Goal: Task Accomplishment & Management: Use online tool/utility

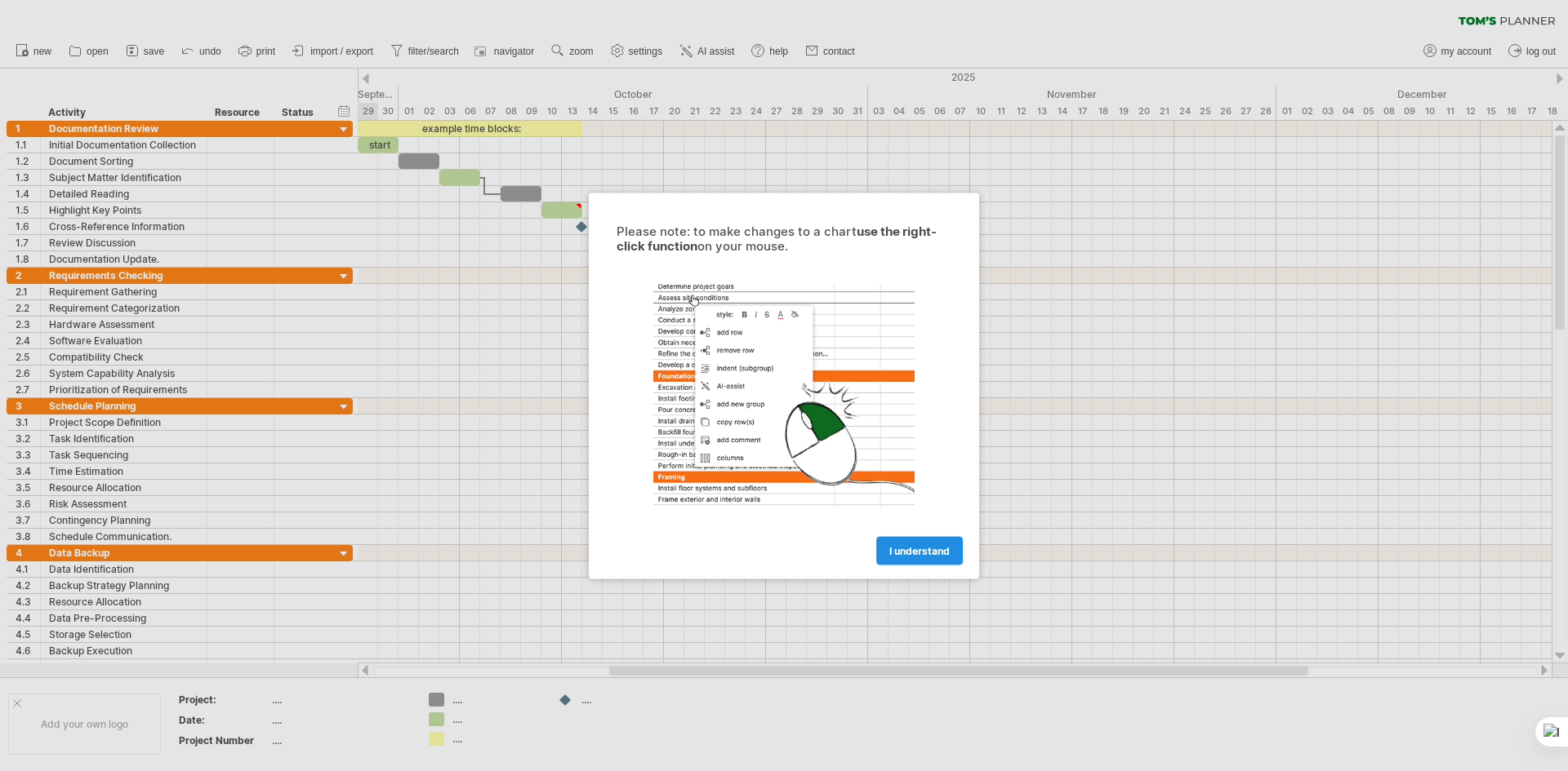
click at [927, 559] on link "I understand" at bounding box center [919, 550] width 87 height 29
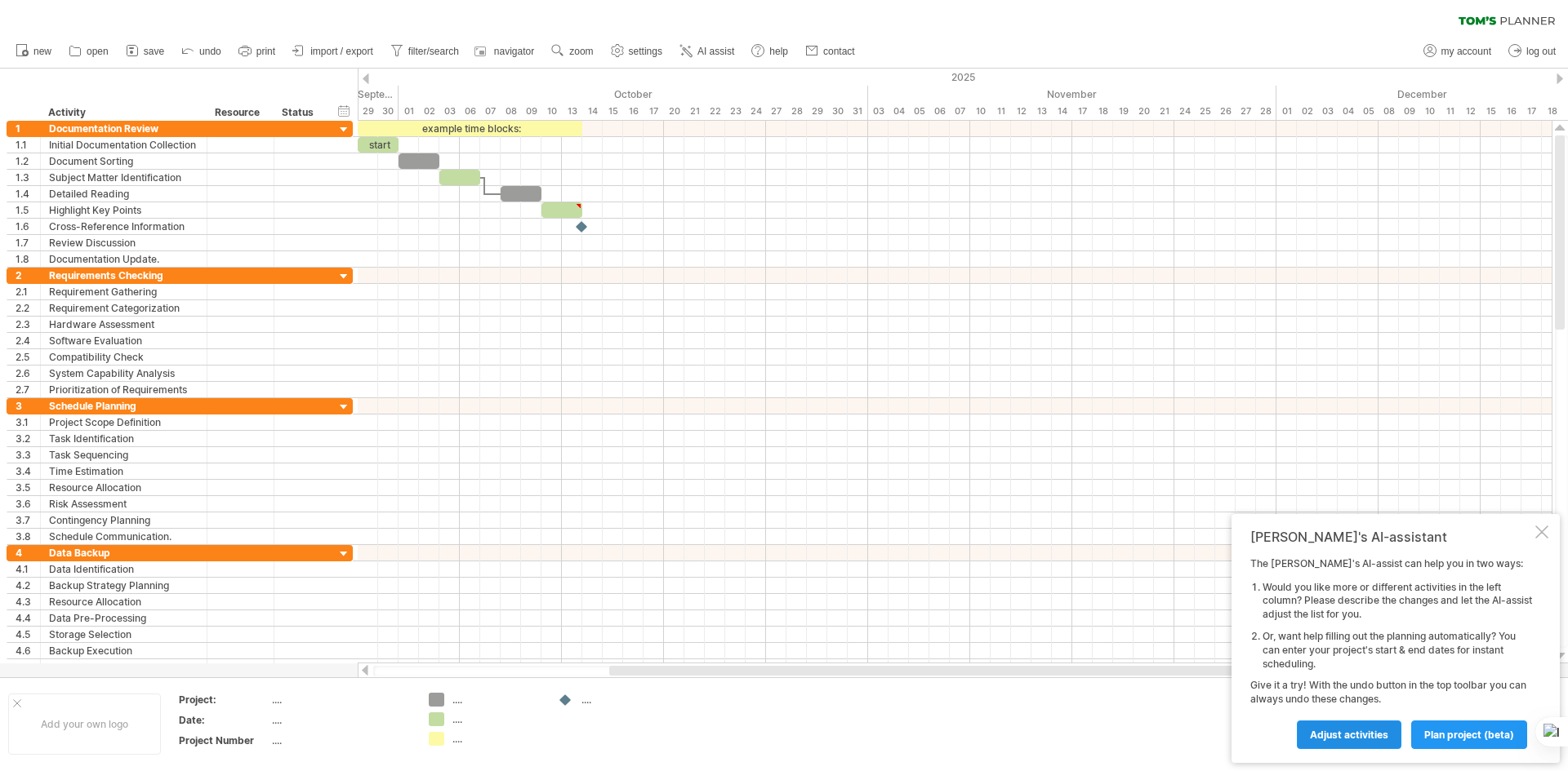
click at [1369, 737] on span "Adjust activities" at bounding box center [1348, 735] width 78 height 13
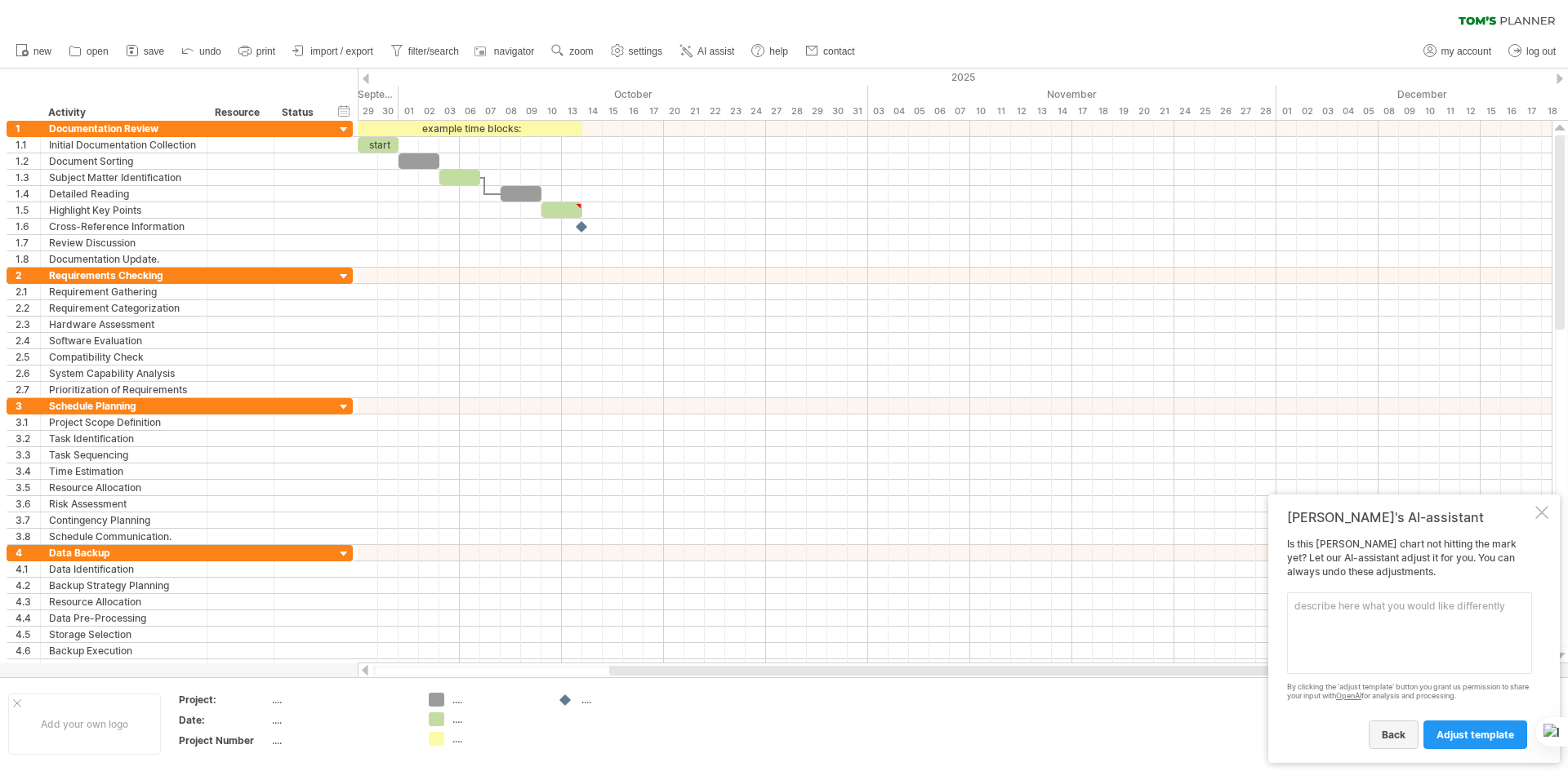
click at [1395, 732] on span "back" at bounding box center [1394, 735] width 24 height 13
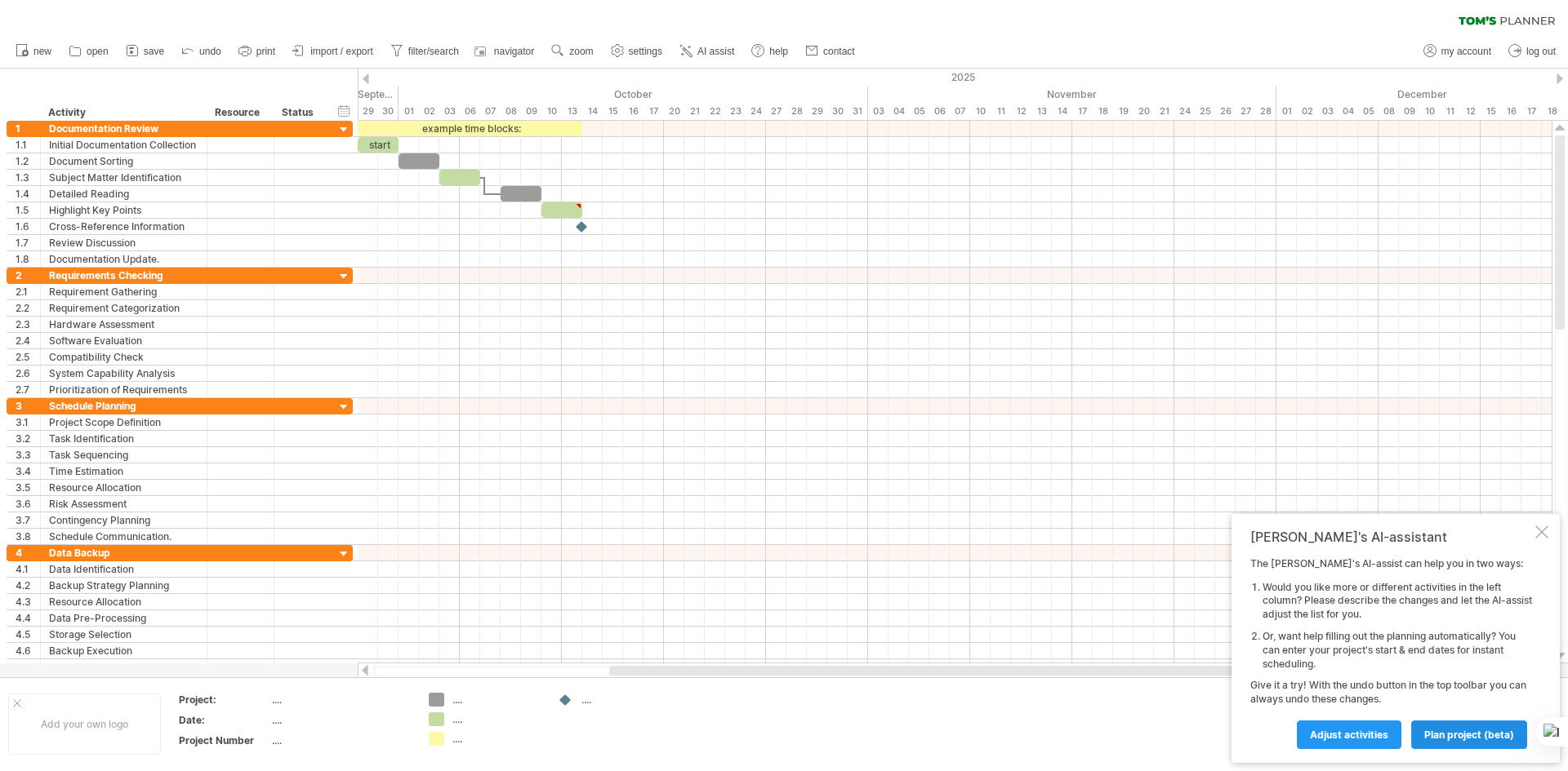
click at [1427, 738] on span "plan project (beta)" at bounding box center [1469, 735] width 90 height 13
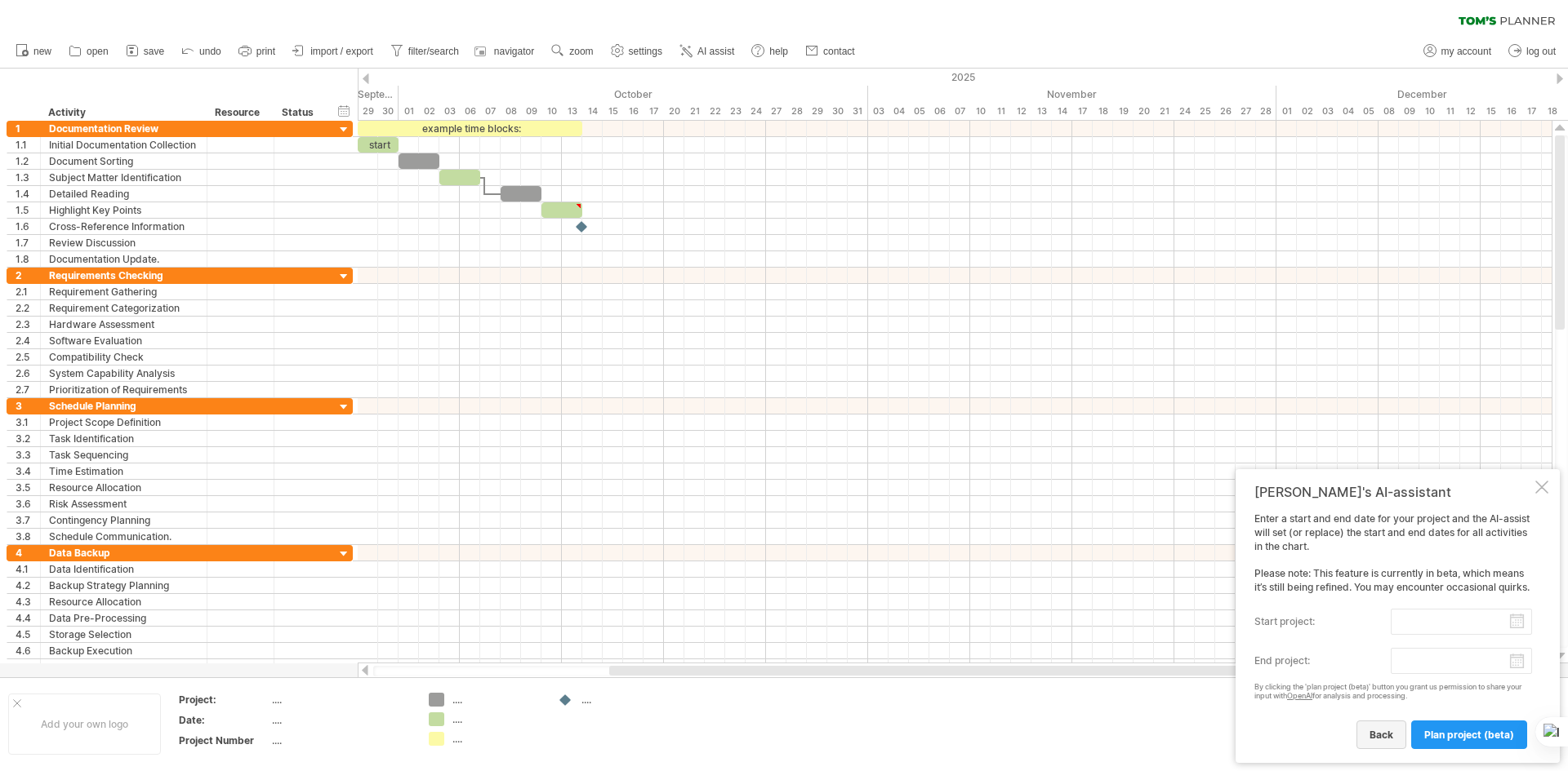
click at [1391, 742] on link "back" at bounding box center [1381, 735] width 50 height 29
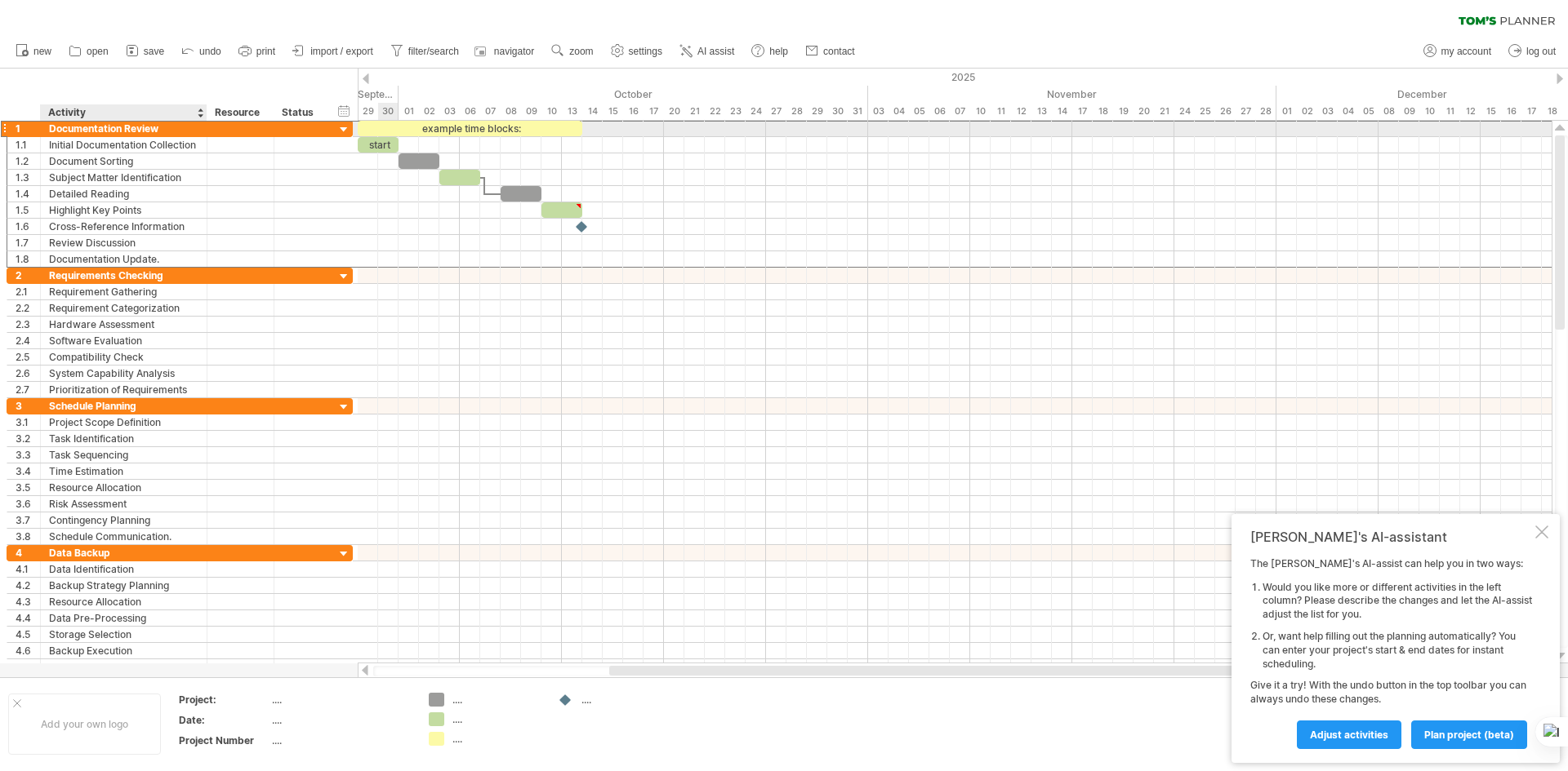
click at [107, 130] on div "Documentation Review" at bounding box center [123, 129] width 149 height 15
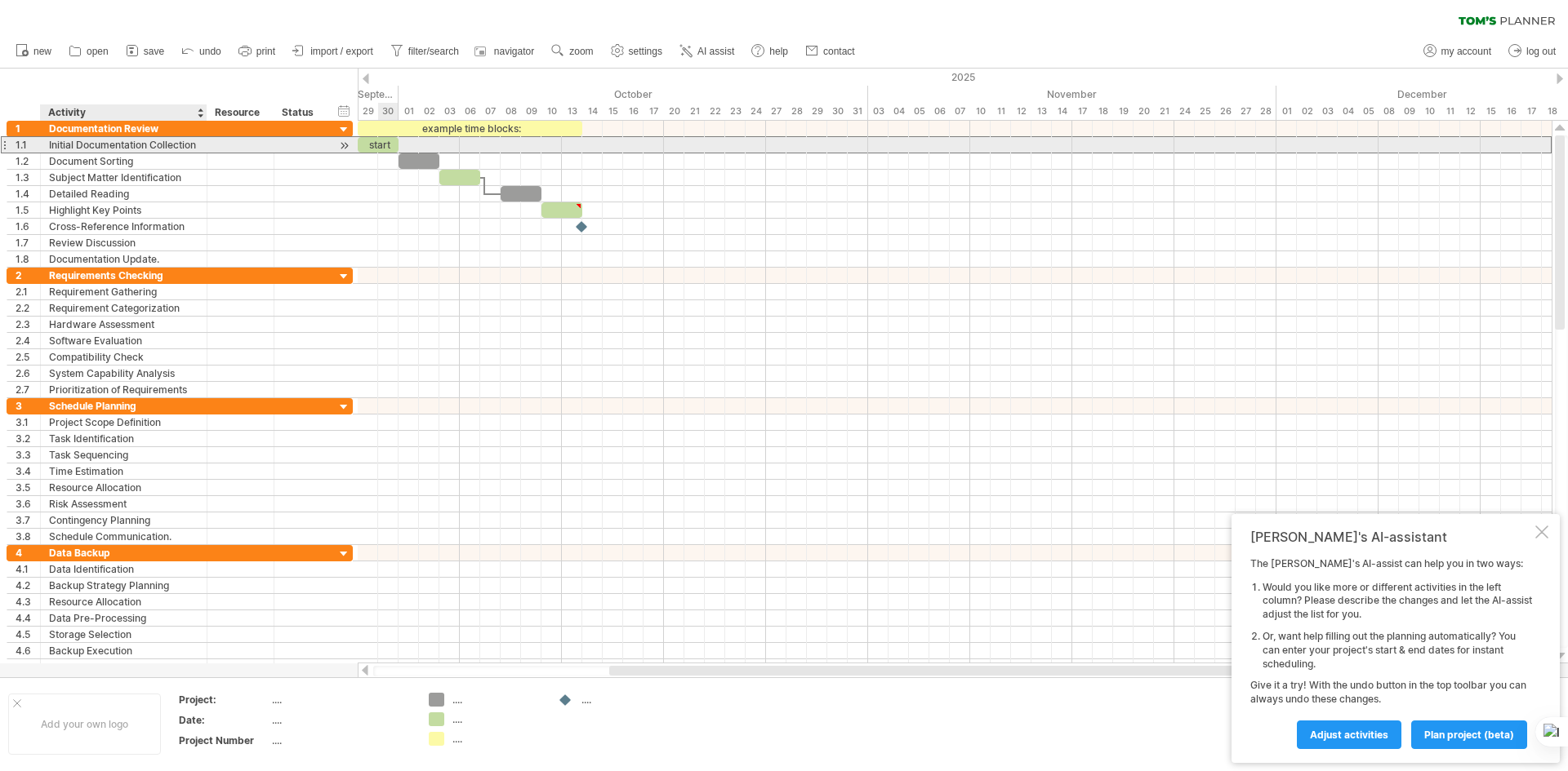
click at [79, 151] on div "Initial Documentation Collection" at bounding box center [123, 145] width 149 height 15
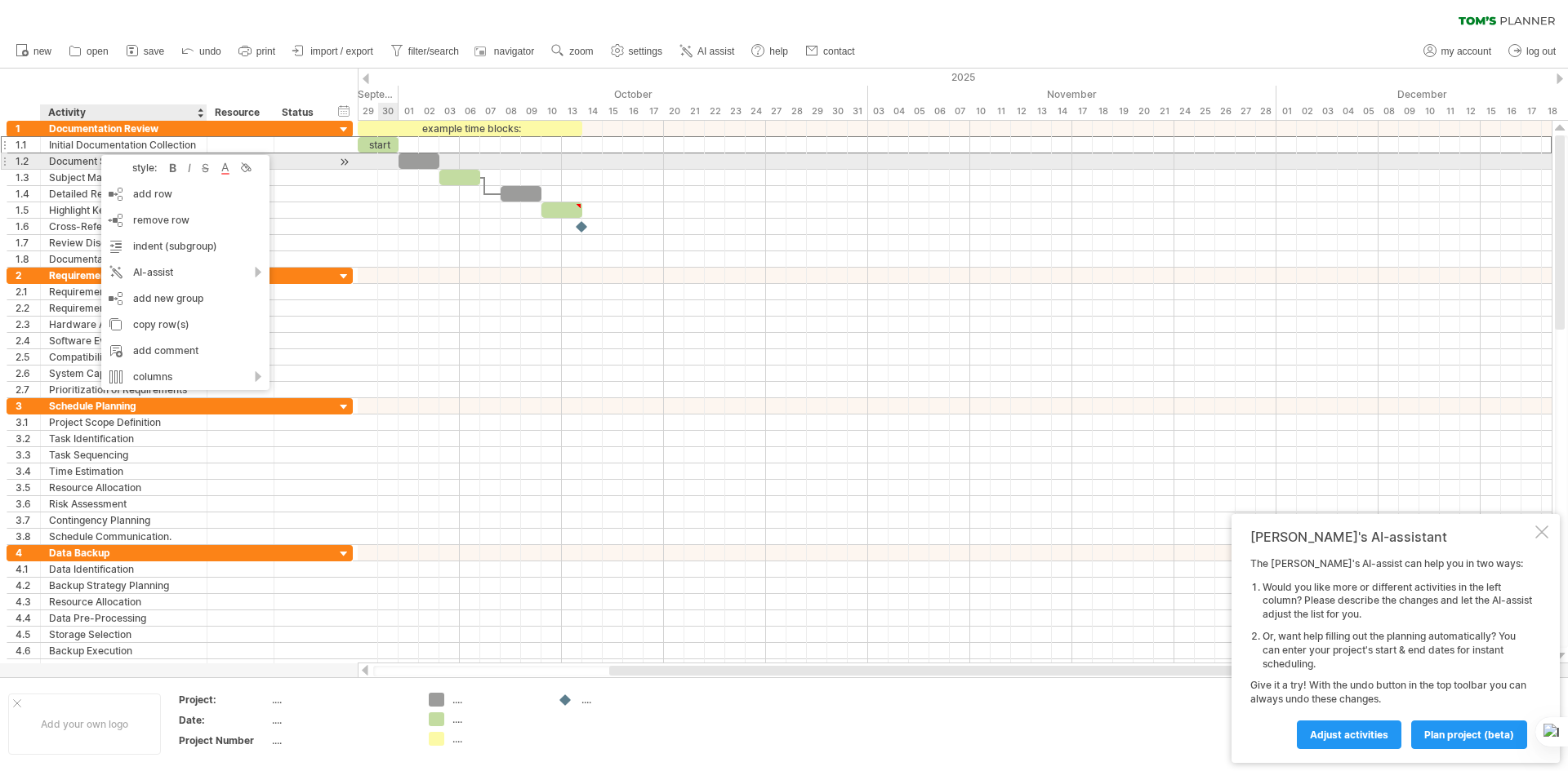
click at [60, 155] on div "Document Sorting" at bounding box center [123, 161] width 149 height 15
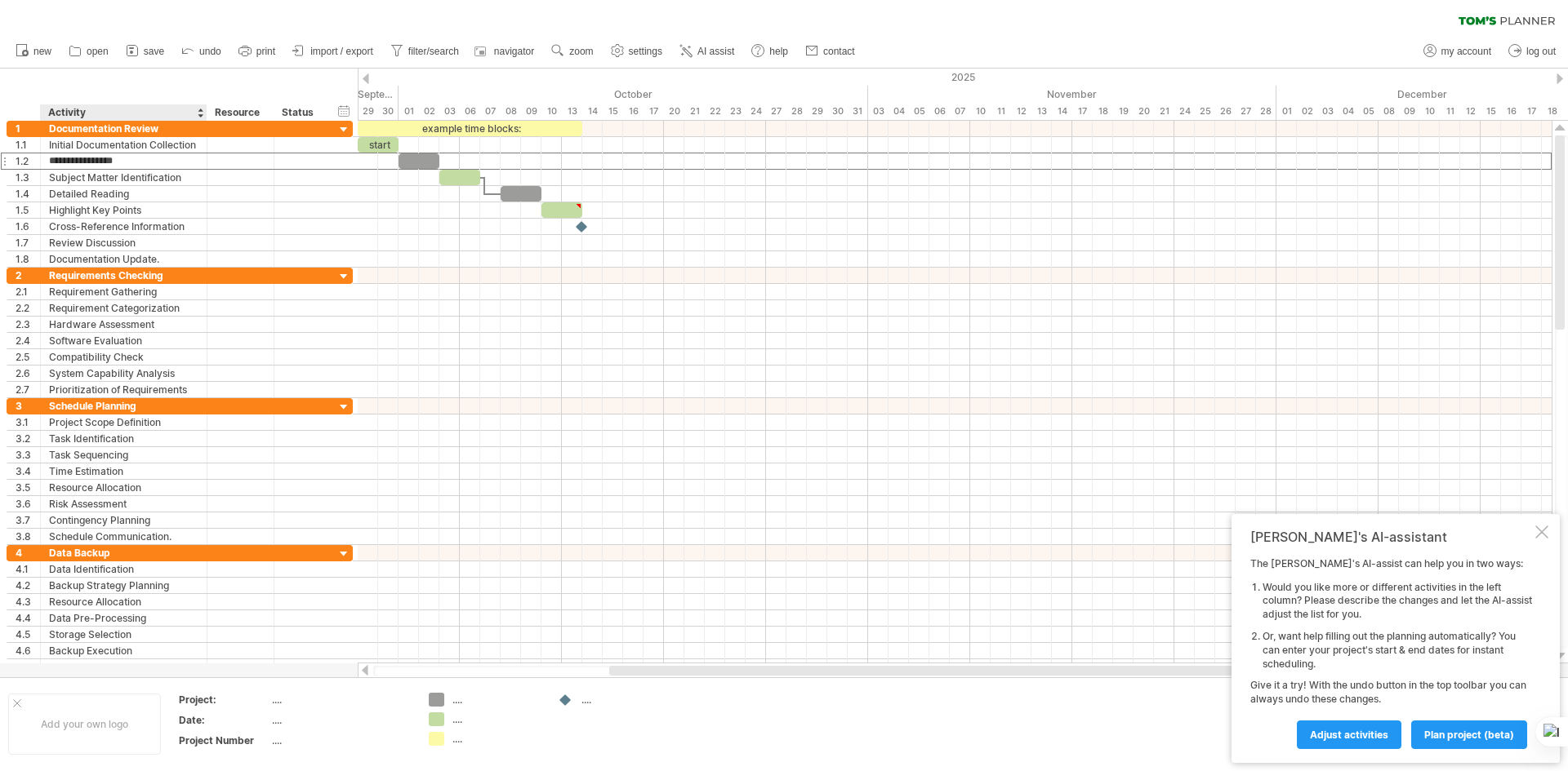
click at [71, 104] on div "hide start/end/duration show start/end/duration ******** Activity ******** Reso…" at bounding box center [179, 94] width 358 height 52
click at [85, 110] on div "Activity" at bounding box center [122, 112] width 149 height 16
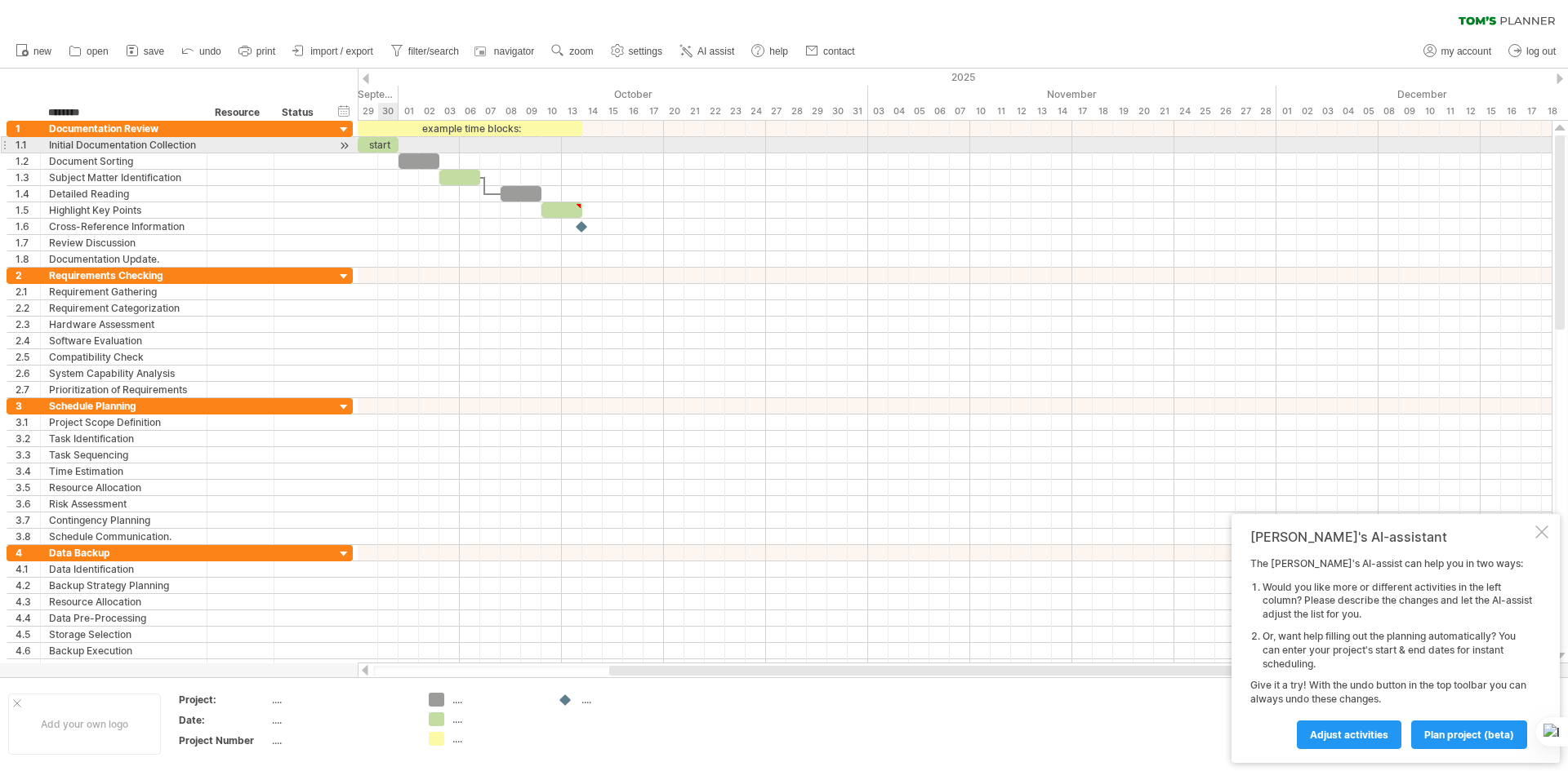
click at [381, 147] on div "start" at bounding box center [378, 145] width 40 height 15
click at [393, 146] on div "*****" at bounding box center [378, 145] width 40 height 15
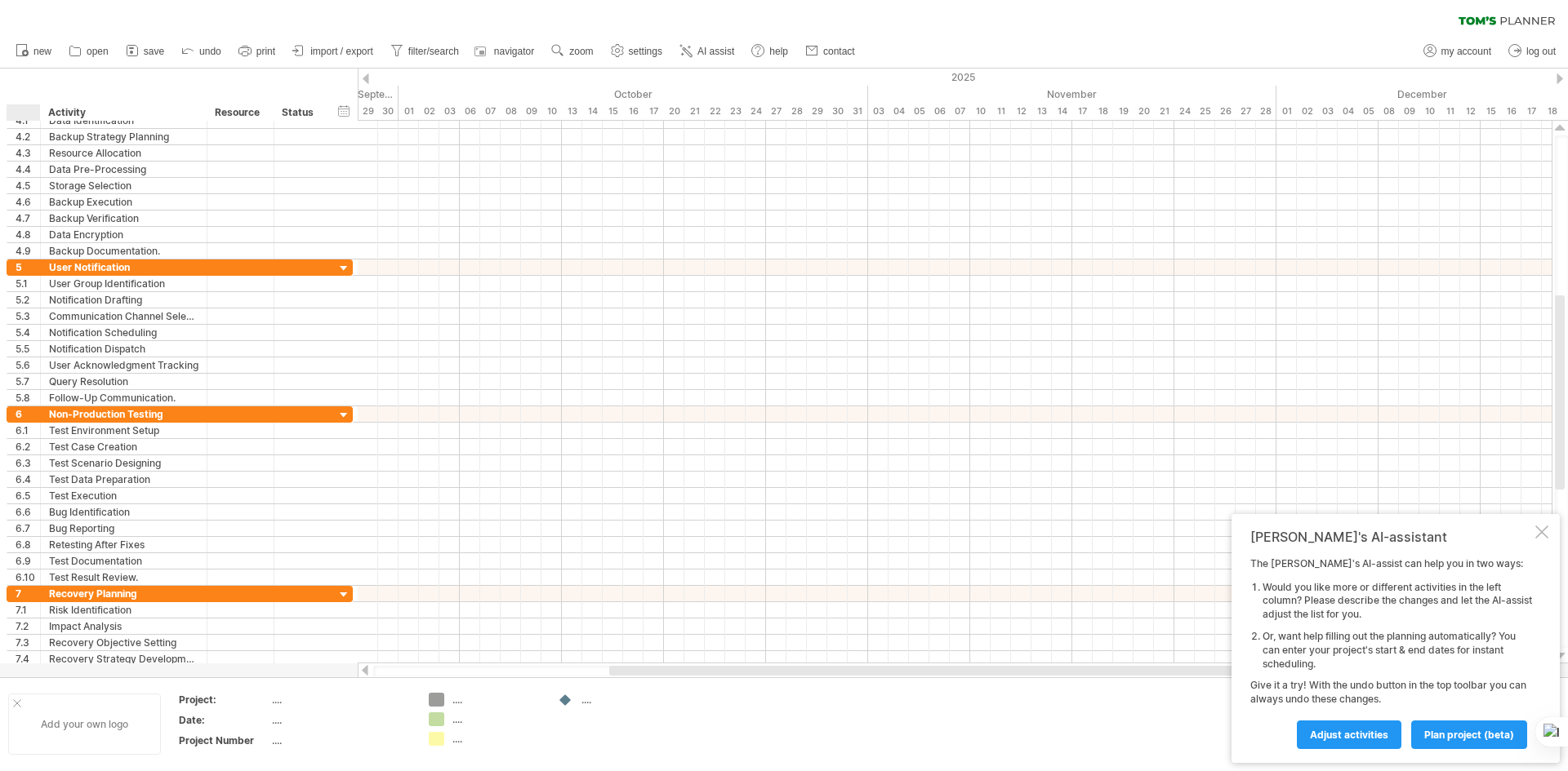
click at [13, 702] on div at bounding box center [18, 704] width 8 height 8
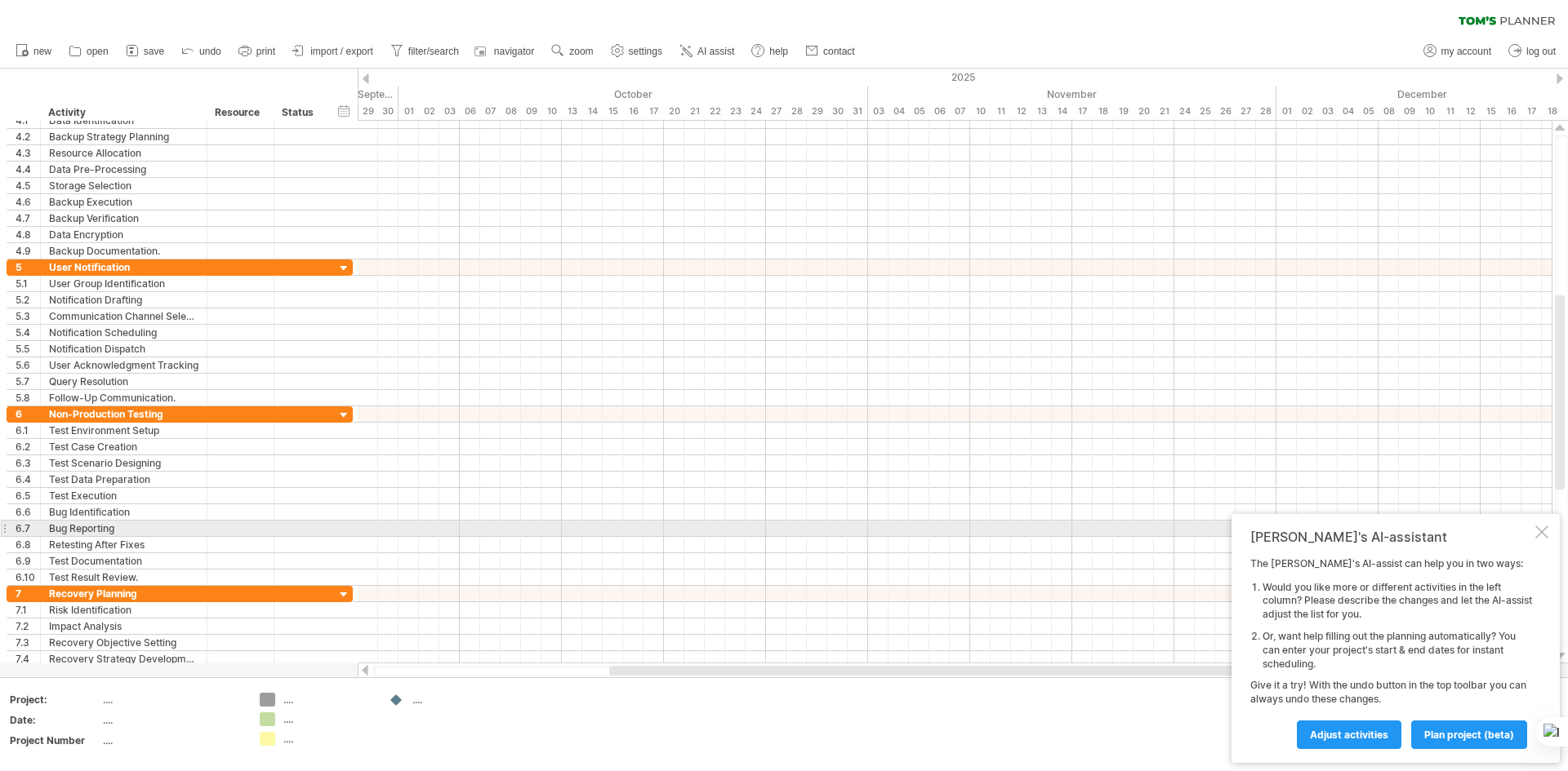
click at [1544, 537] on div at bounding box center [1542, 532] width 13 height 13
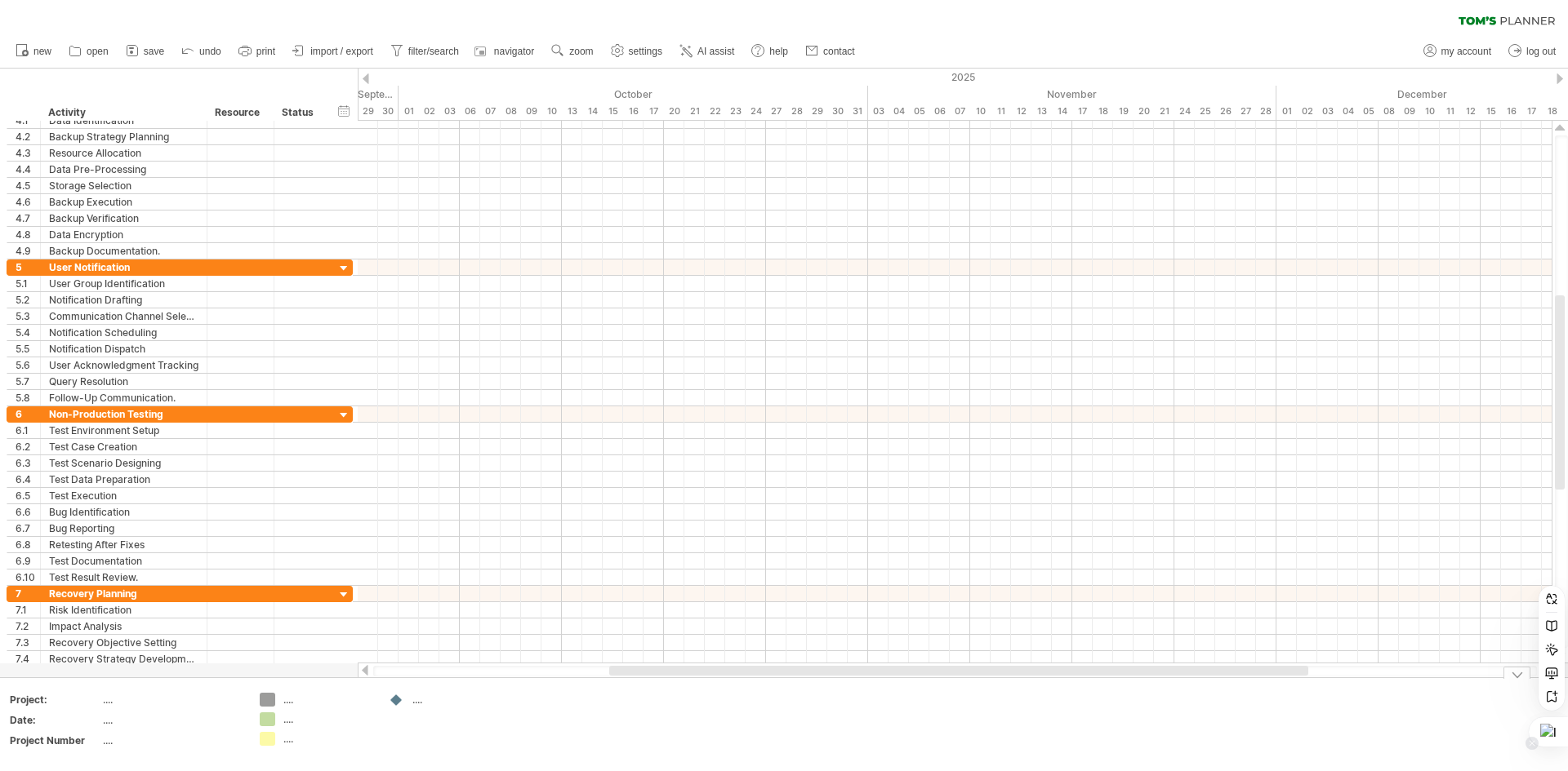
click at [1555, 736] on div at bounding box center [1548, 731] width 40 height 29
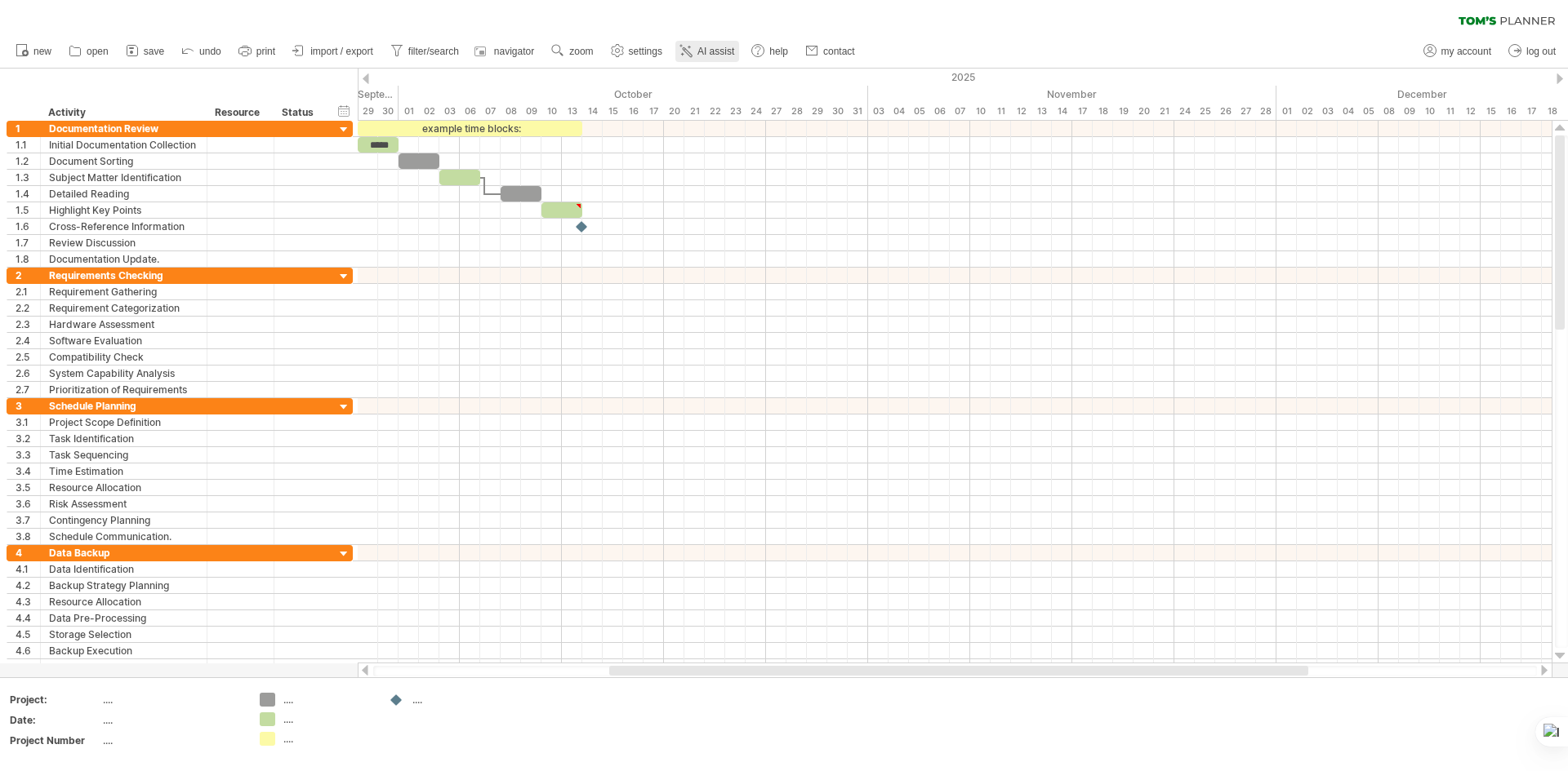
click at [717, 45] on span "AI assist" at bounding box center [716, 51] width 37 height 12
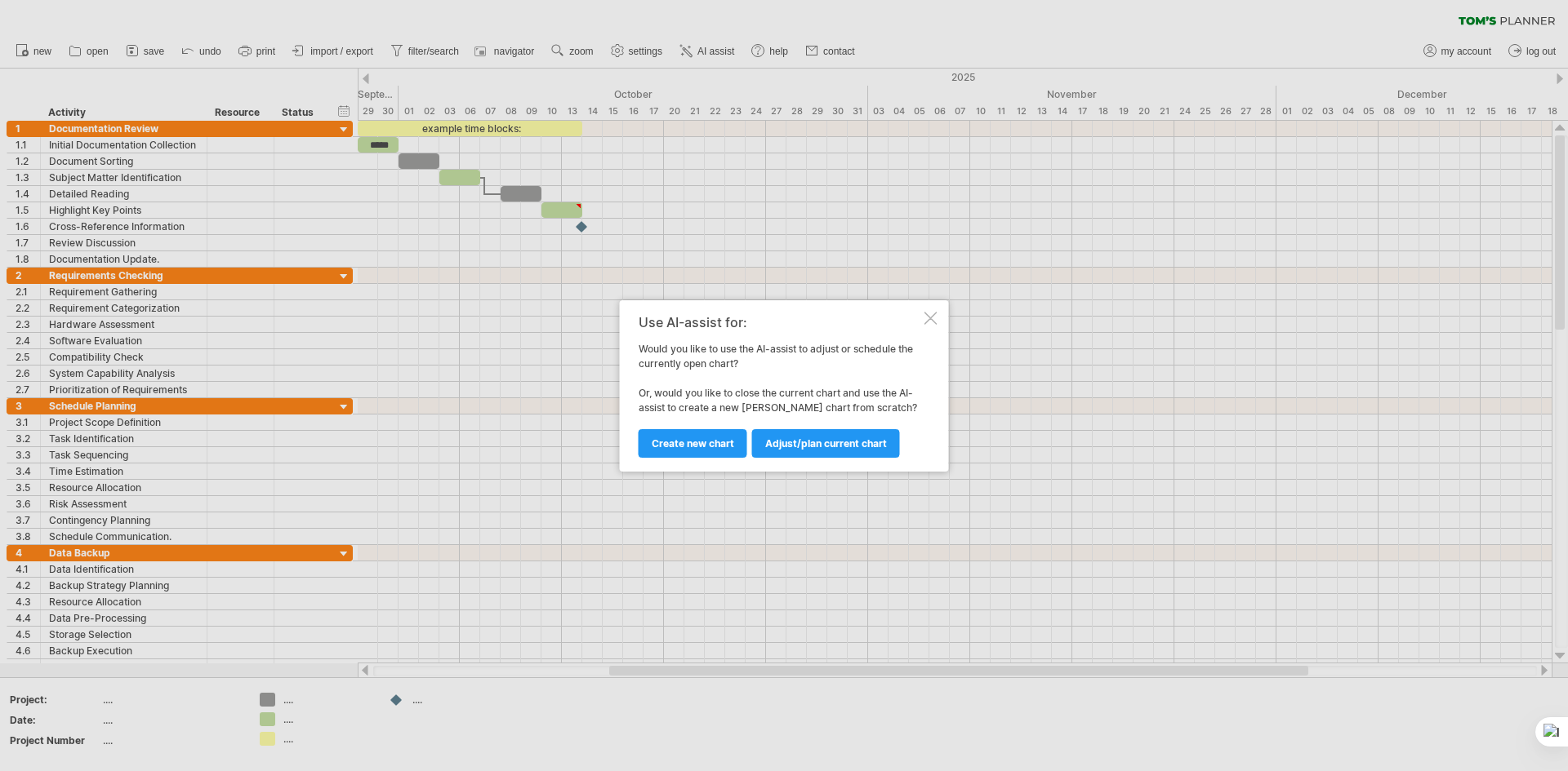
click at [928, 319] on div at bounding box center [931, 318] width 13 height 13
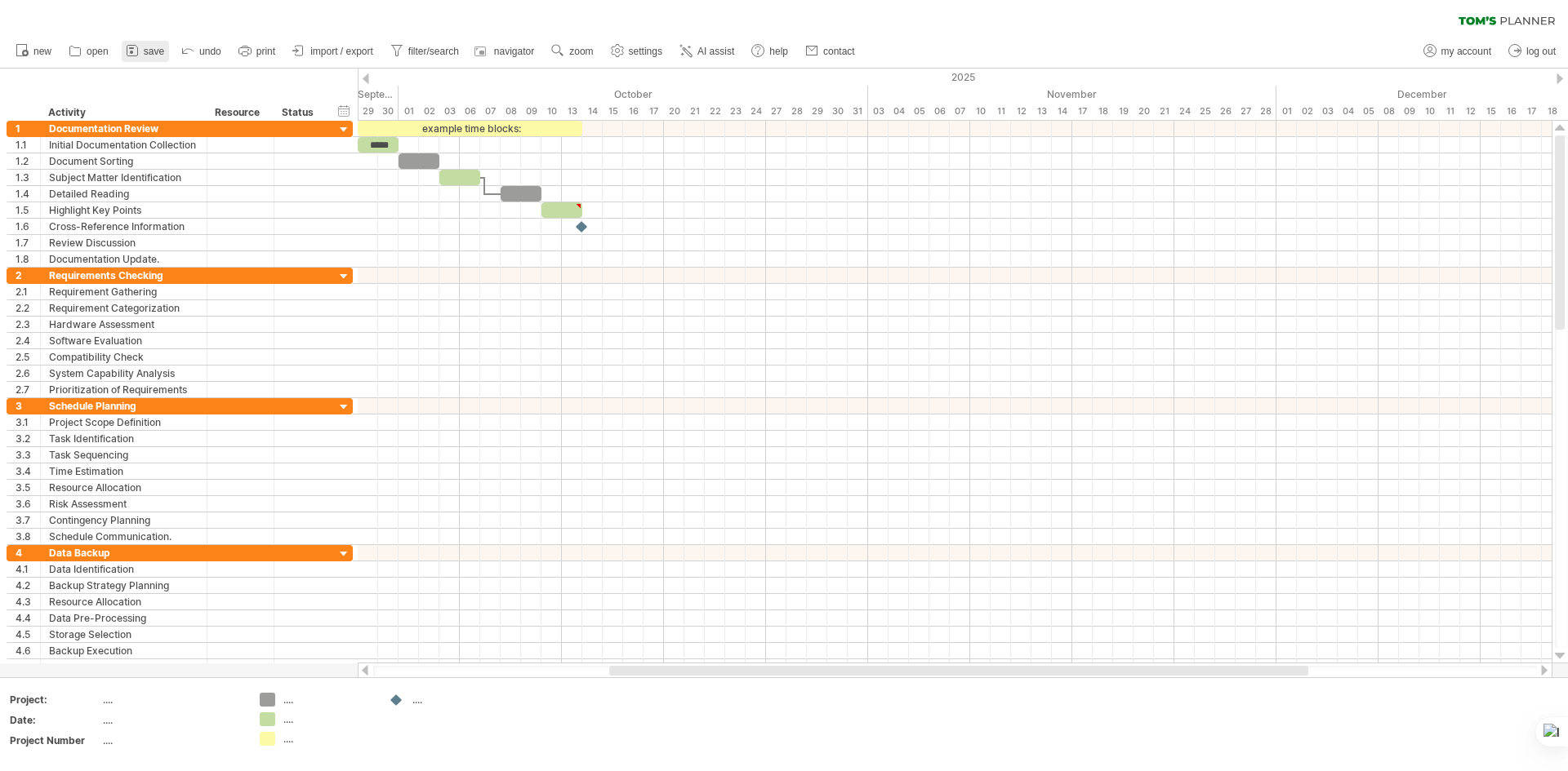
click at [141, 51] on icon at bounding box center [131, 50] width 16 height 16
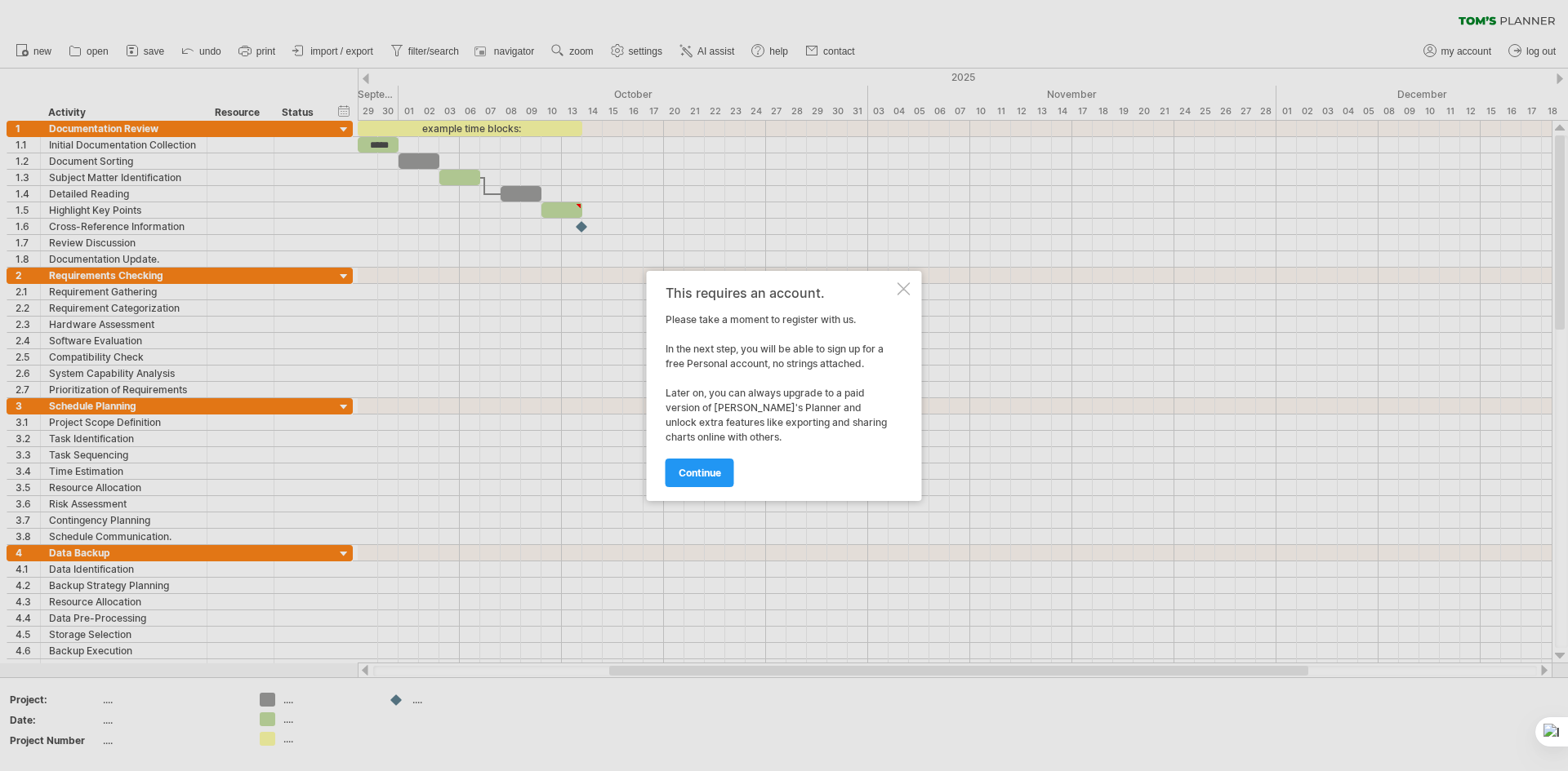
click at [908, 282] on div at bounding box center [904, 289] width 13 height 13
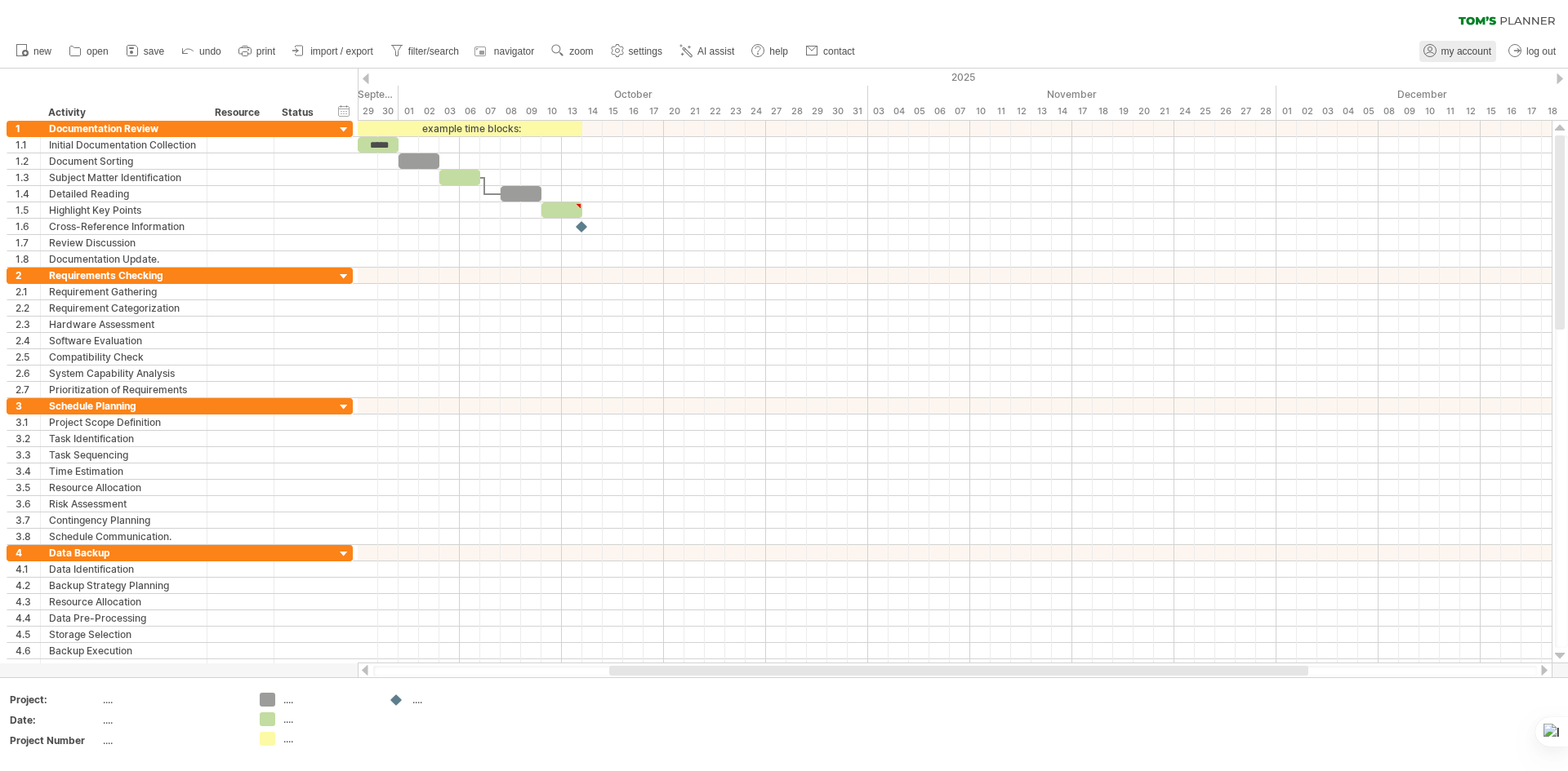
click at [1462, 59] on link "my account" at bounding box center [1457, 51] width 77 height 21
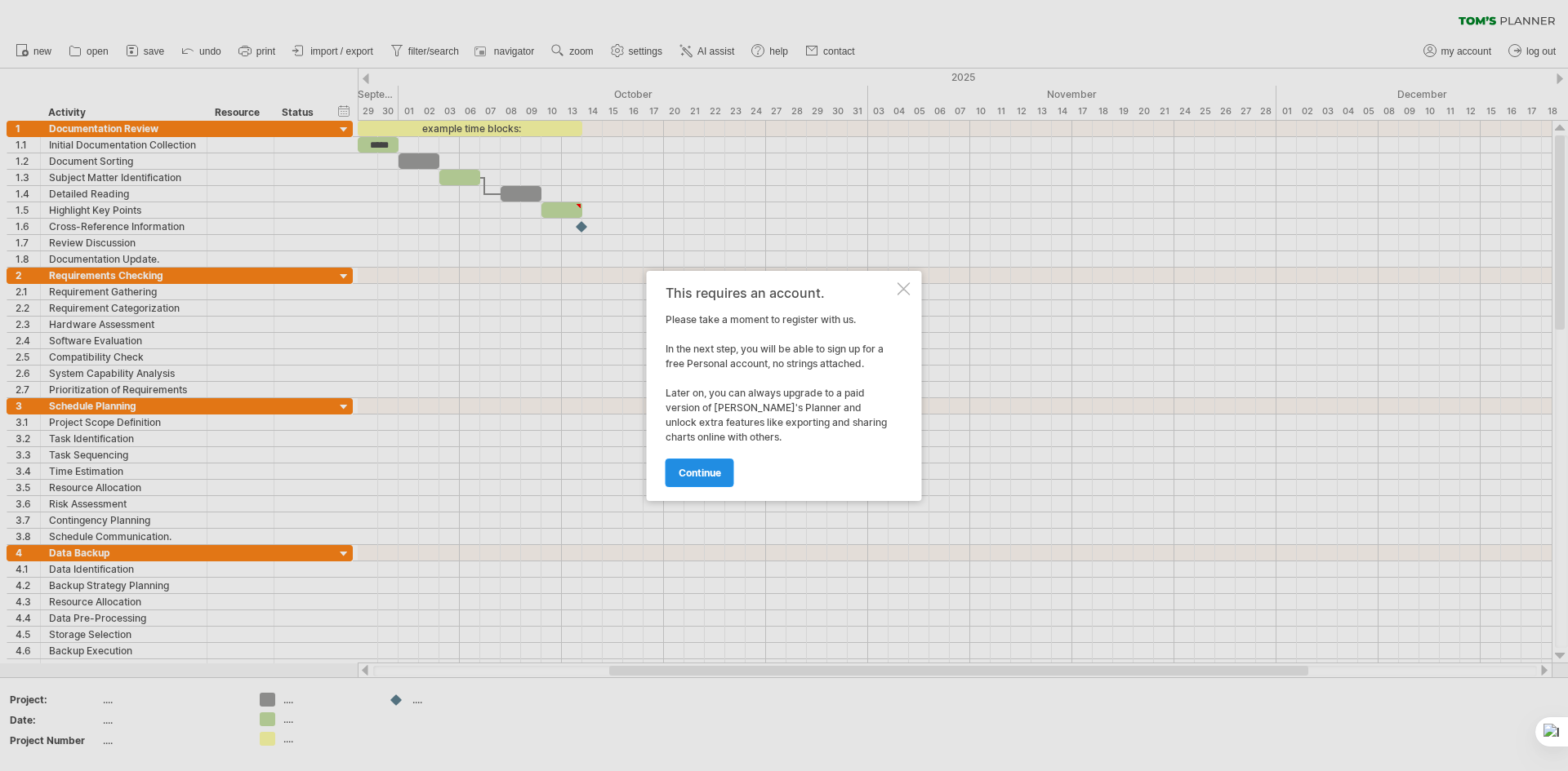
click at [706, 467] on span "continue" at bounding box center [700, 473] width 42 height 13
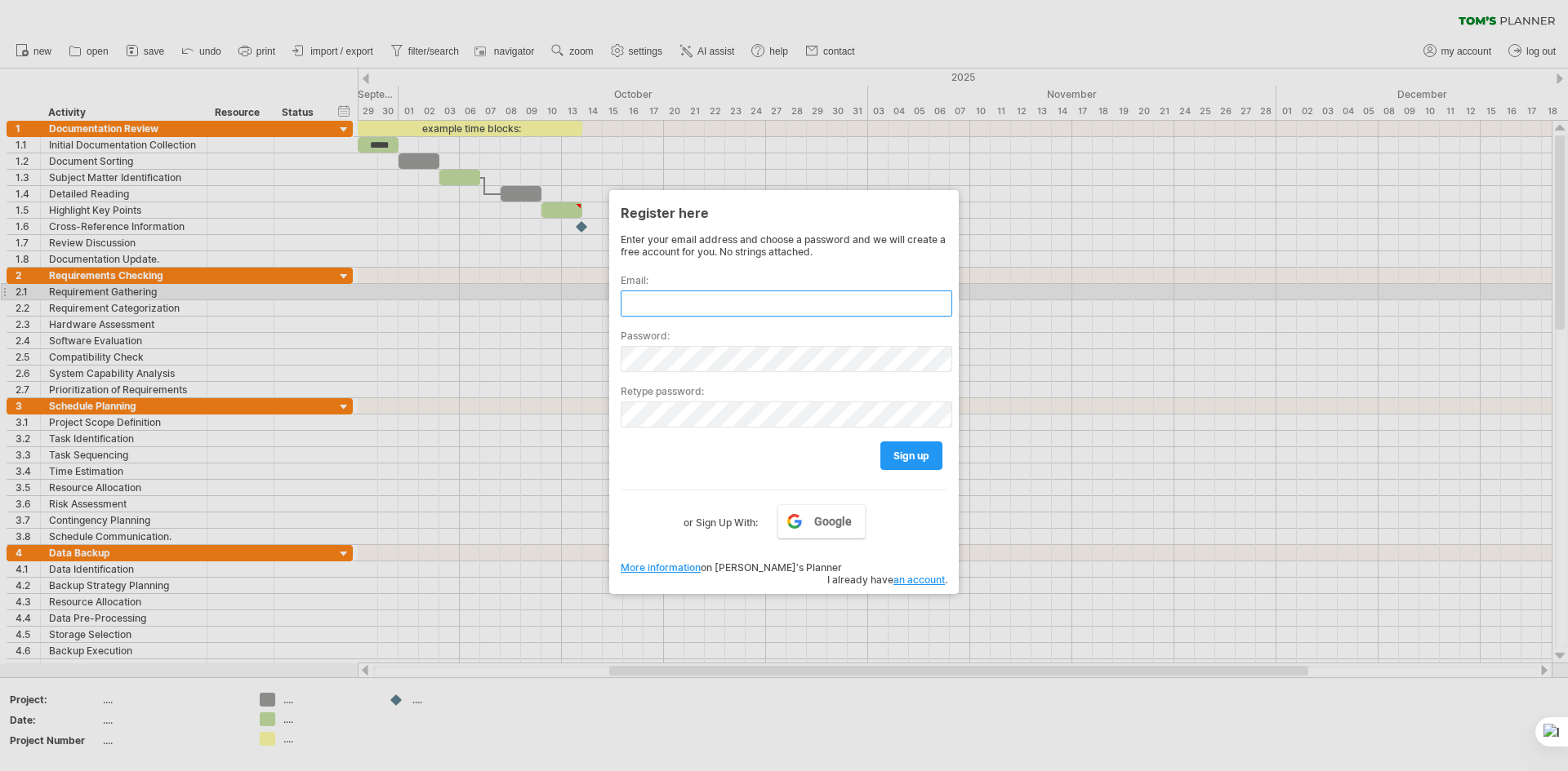
click at [822, 300] on input "text" at bounding box center [787, 303] width 332 height 26
type input "**********"
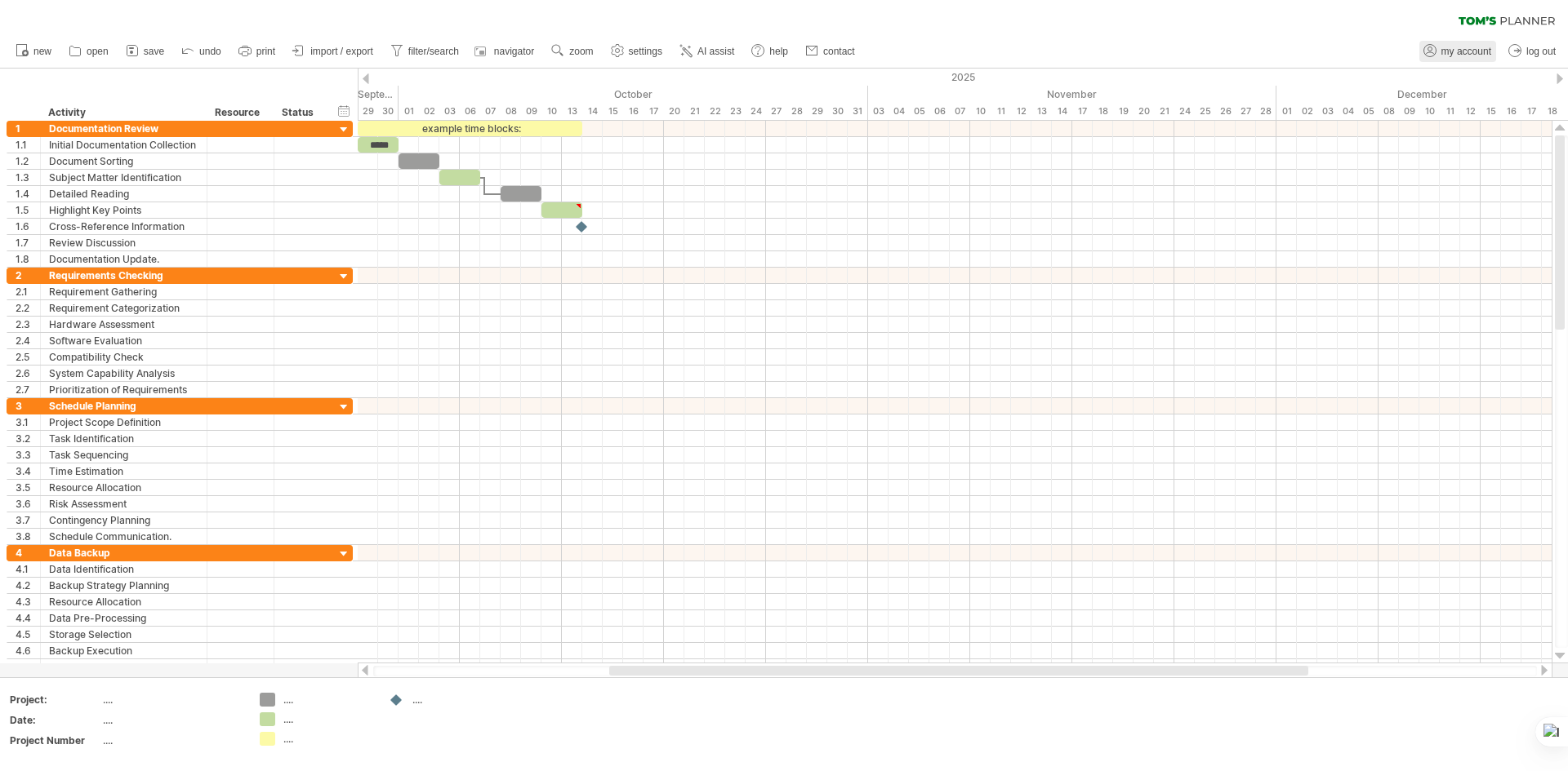
click at [1476, 52] on span "my account" at bounding box center [1465, 51] width 50 height 12
type input "**********"
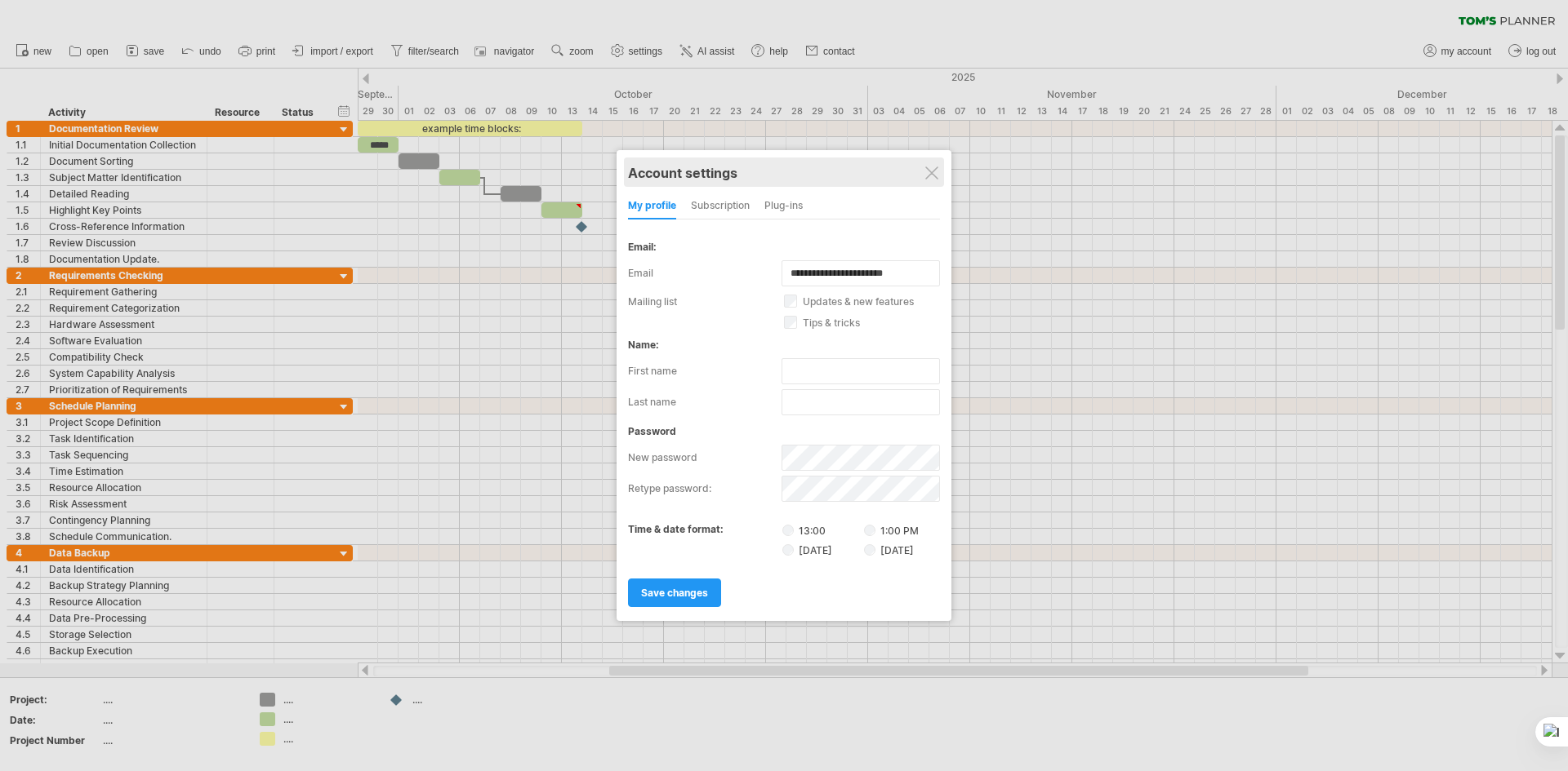
click at [940, 180] on div "Account settings" at bounding box center [784, 172] width 312 height 29
click at [936, 177] on div at bounding box center [932, 173] width 13 height 13
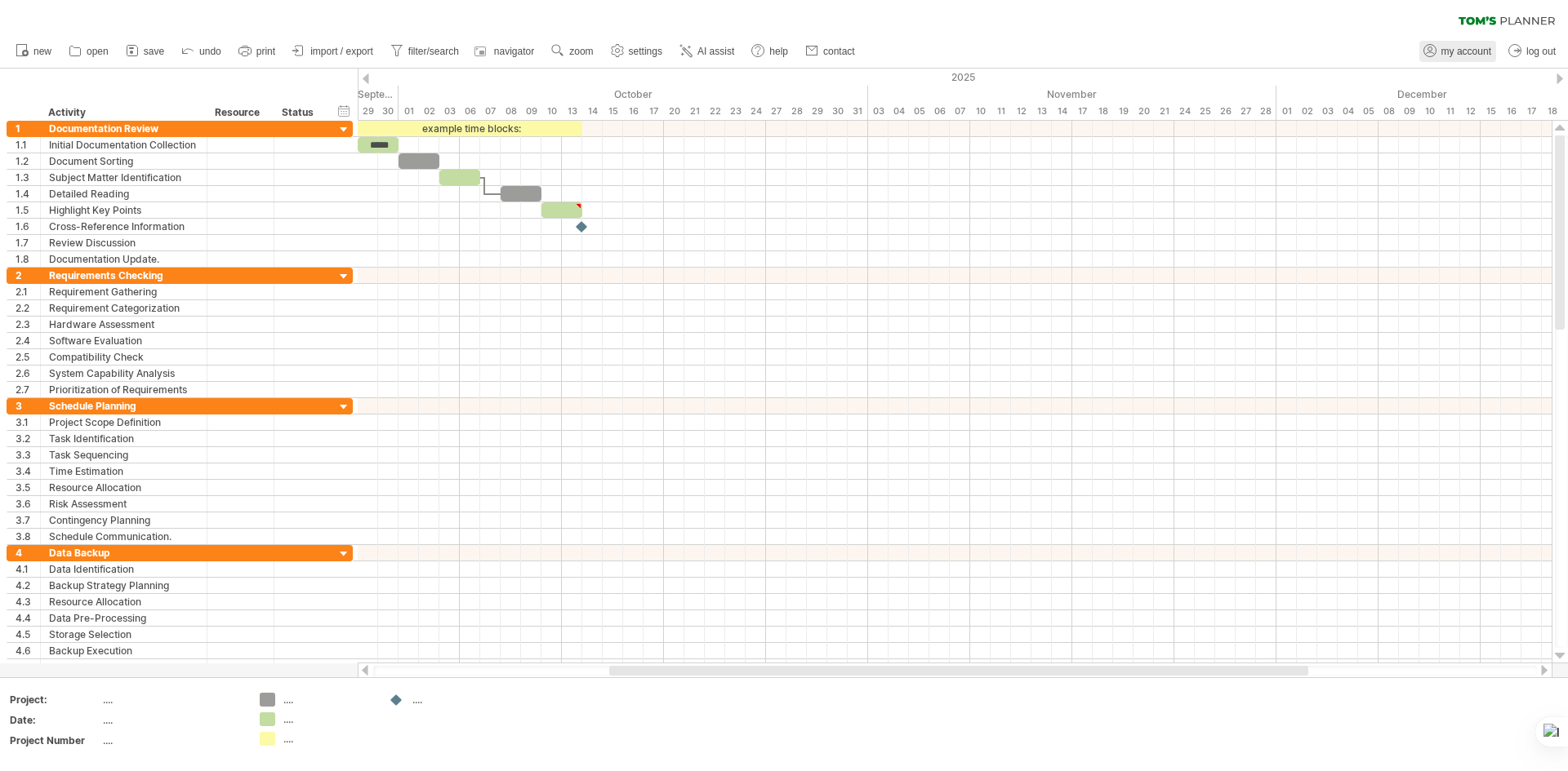
click at [1438, 42] on link "my account" at bounding box center [1457, 51] width 77 height 21
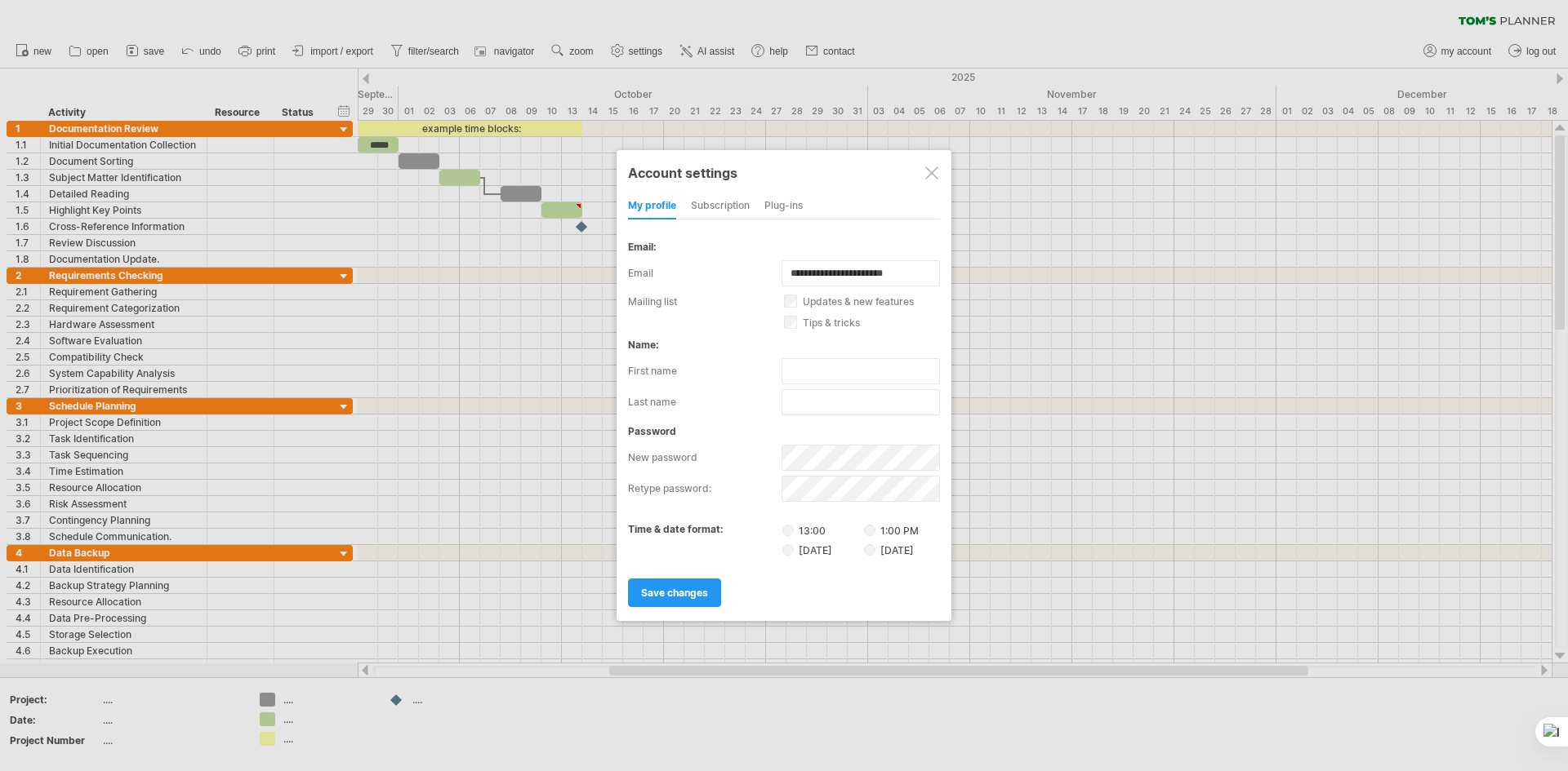
click at [1146, 50] on div at bounding box center [784, 386] width 1568 height 771
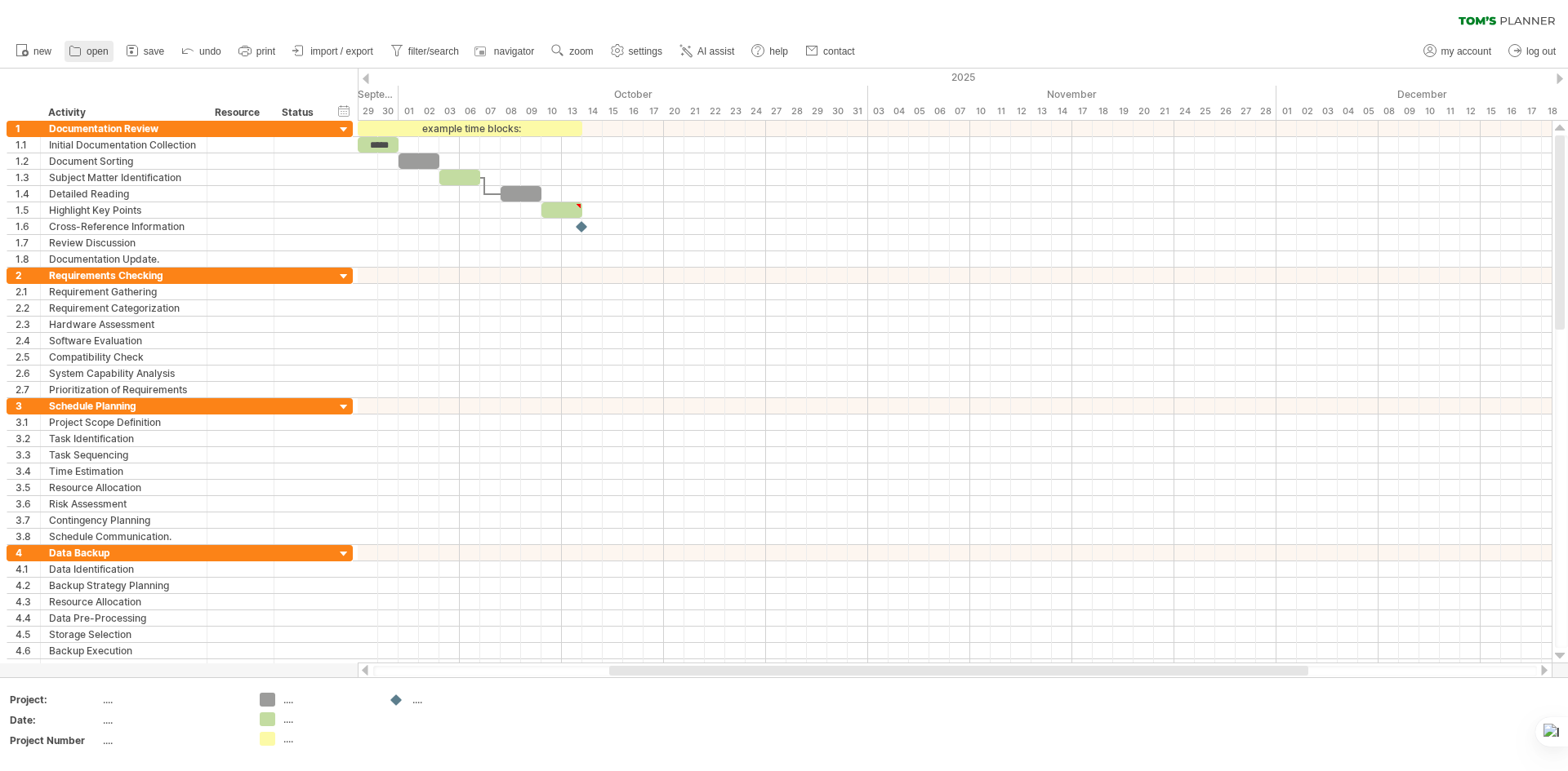
click at [87, 46] on span "open" at bounding box center [98, 51] width 22 height 12
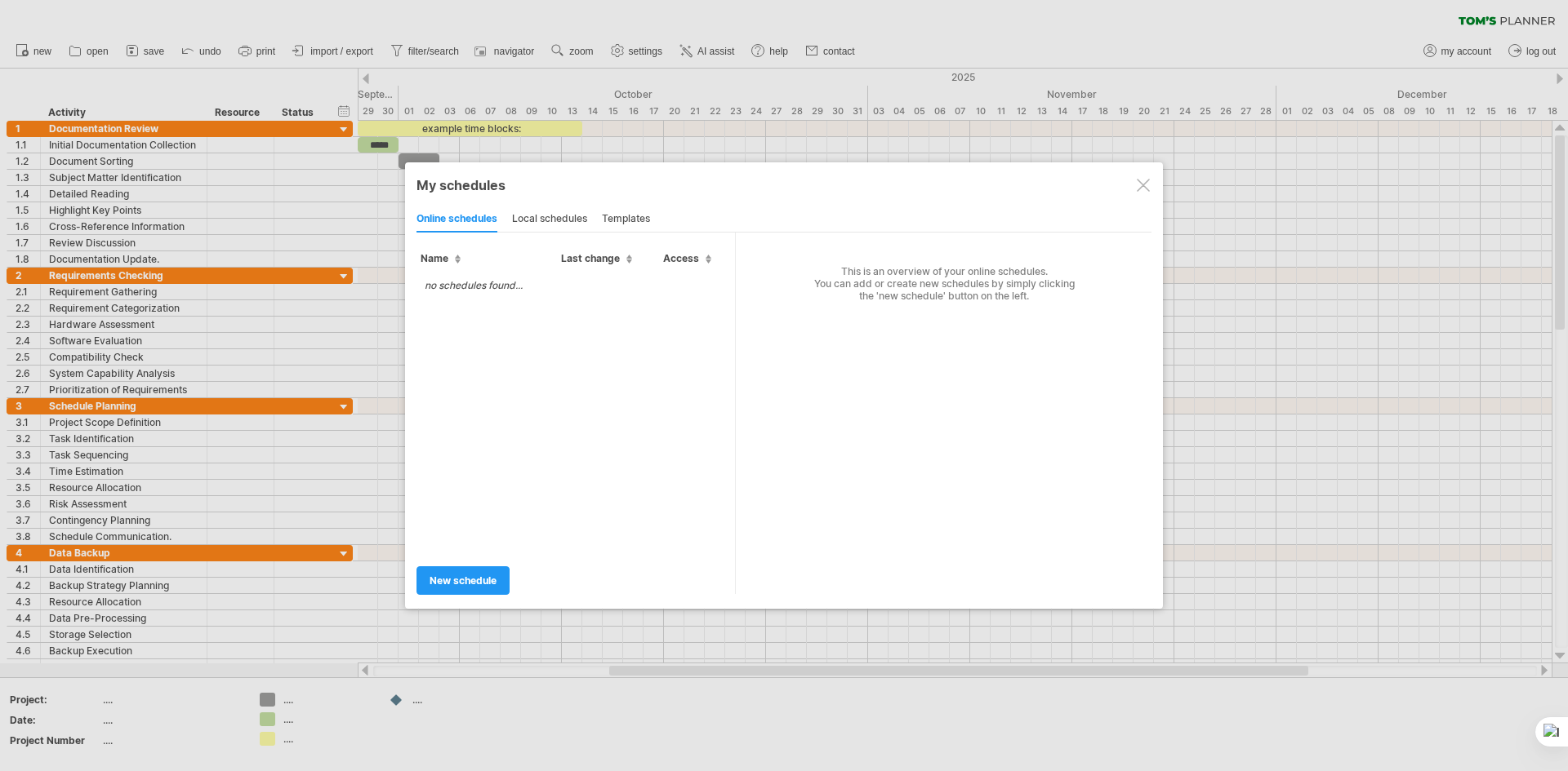
click at [1139, 190] on div at bounding box center [1144, 185] width 13 height 13
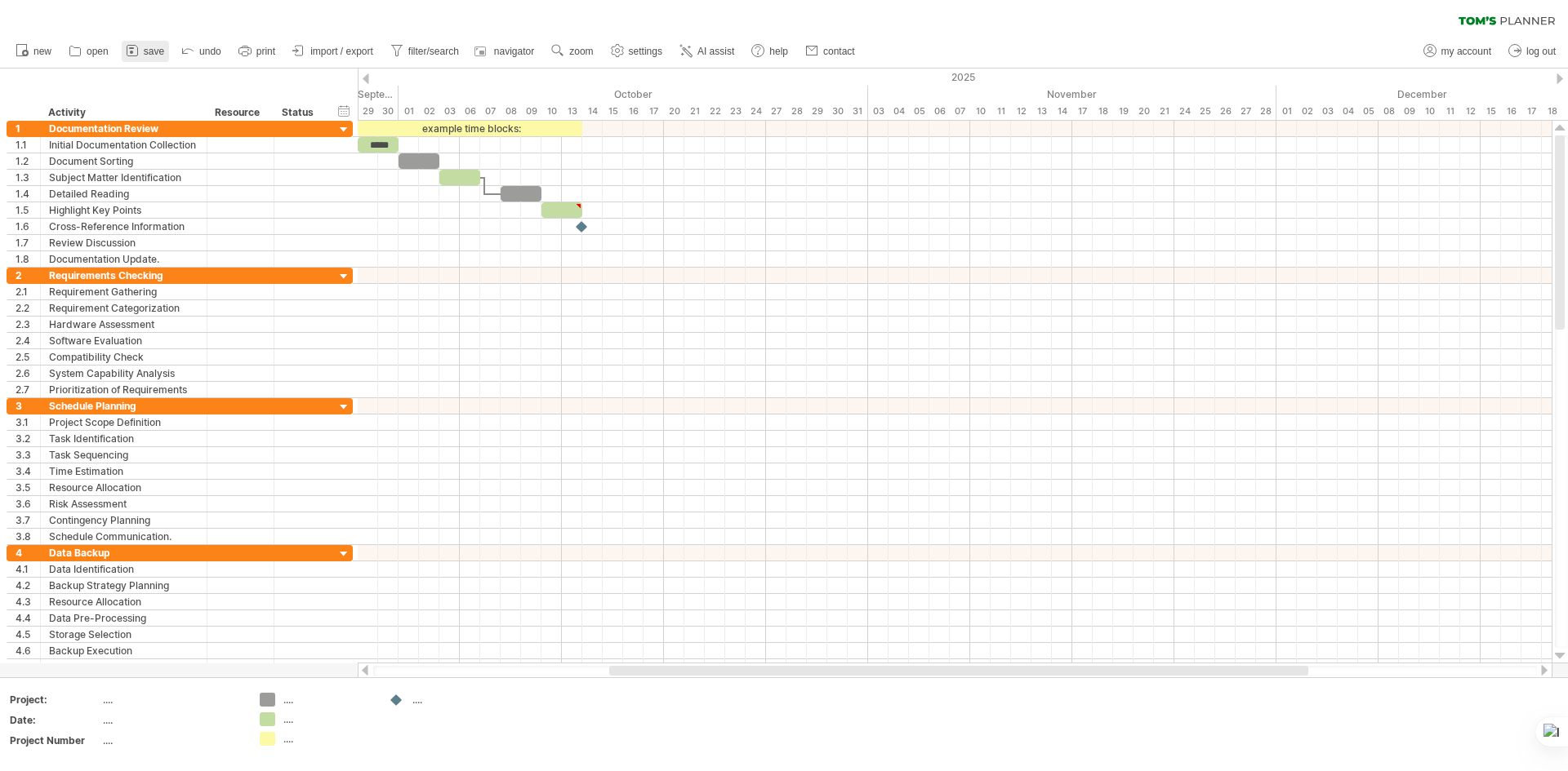
click at [143, 43] on link "save" at bounding box center [145, 51] width 47 height 21
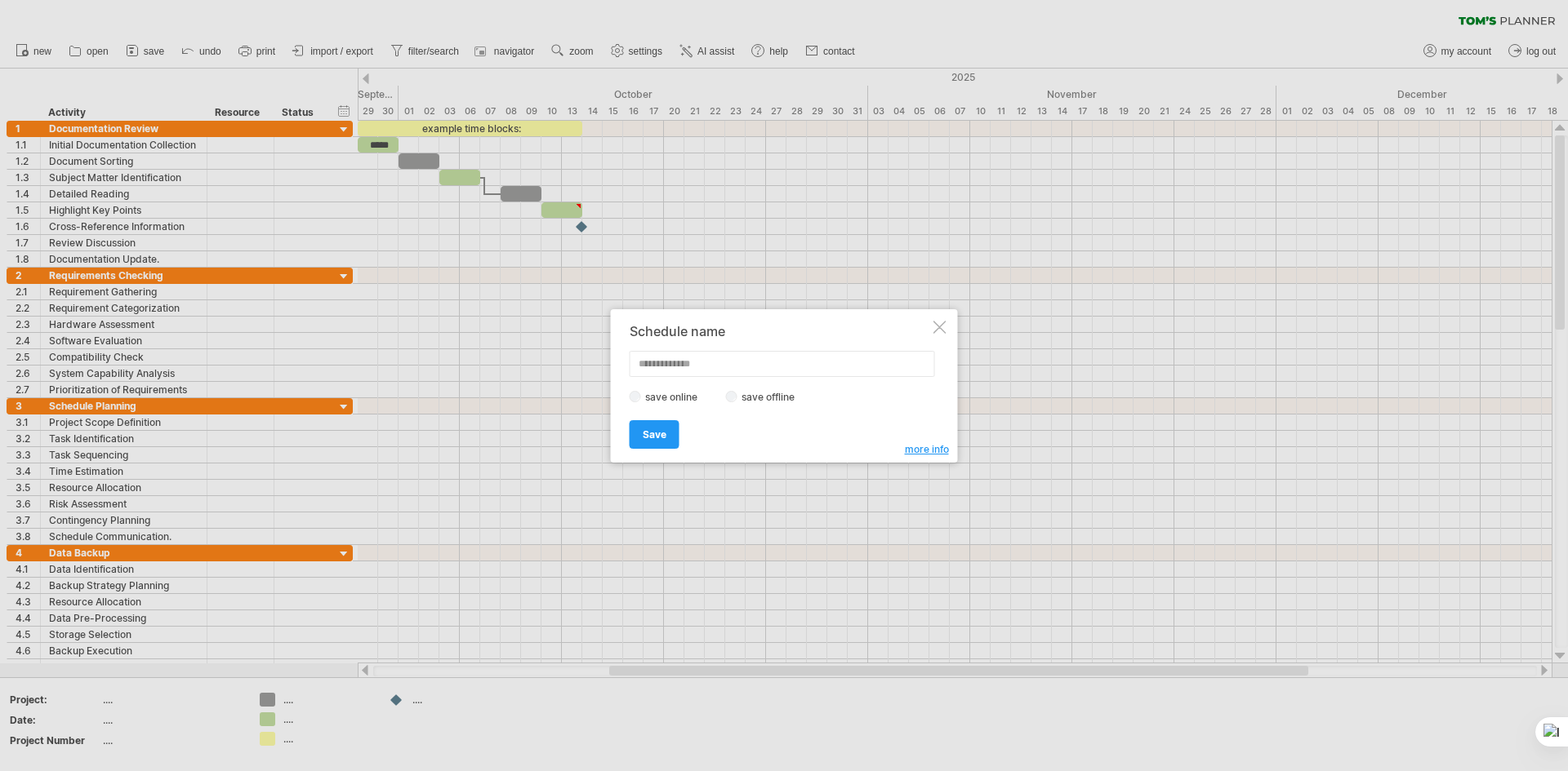
click at [941, 332] on div at bounding box center [940, 327] width 13 height 13
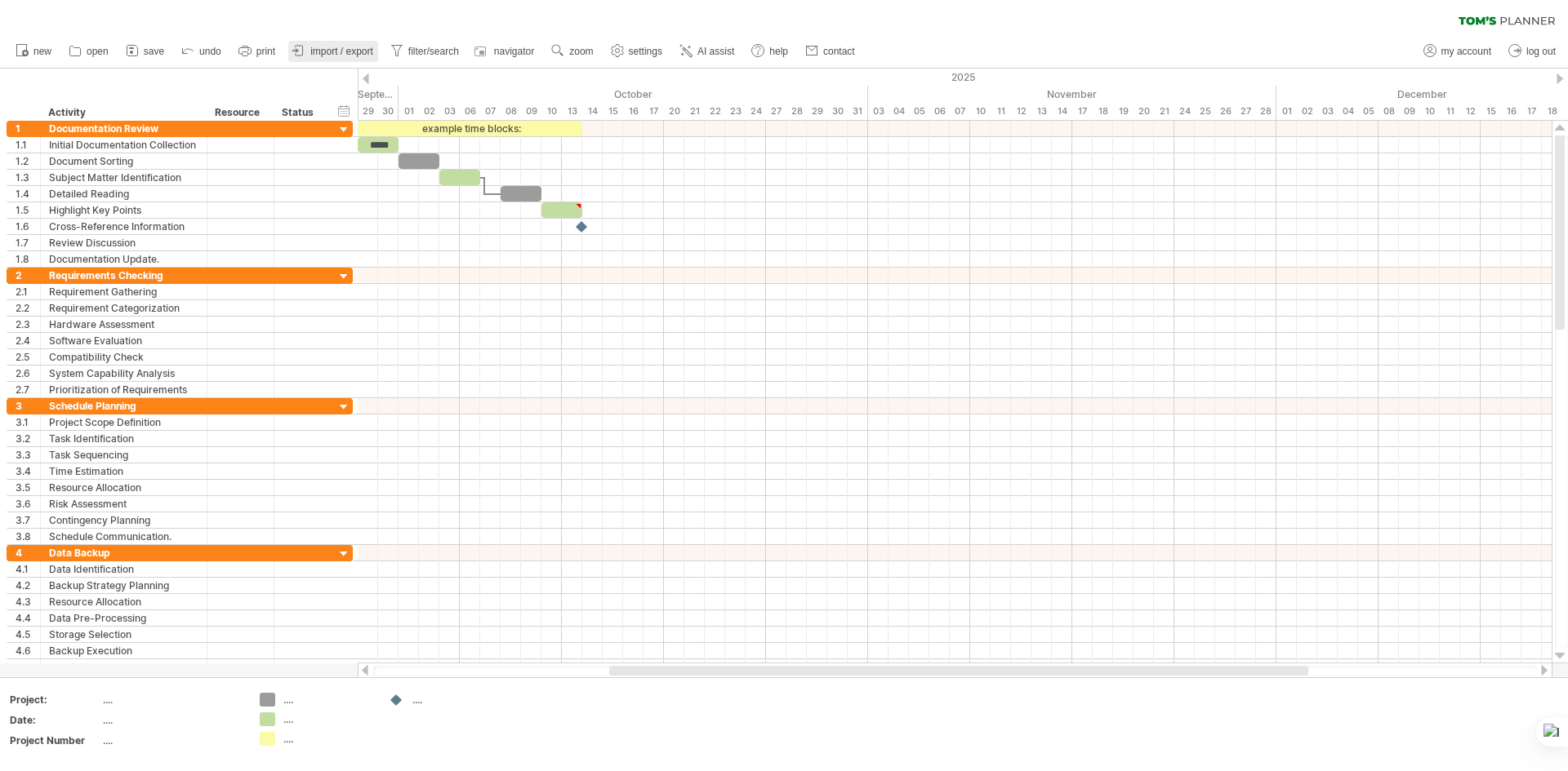
click at [355, 60] on link "import / export" at bounding box center [333, 51] width 90 height 21
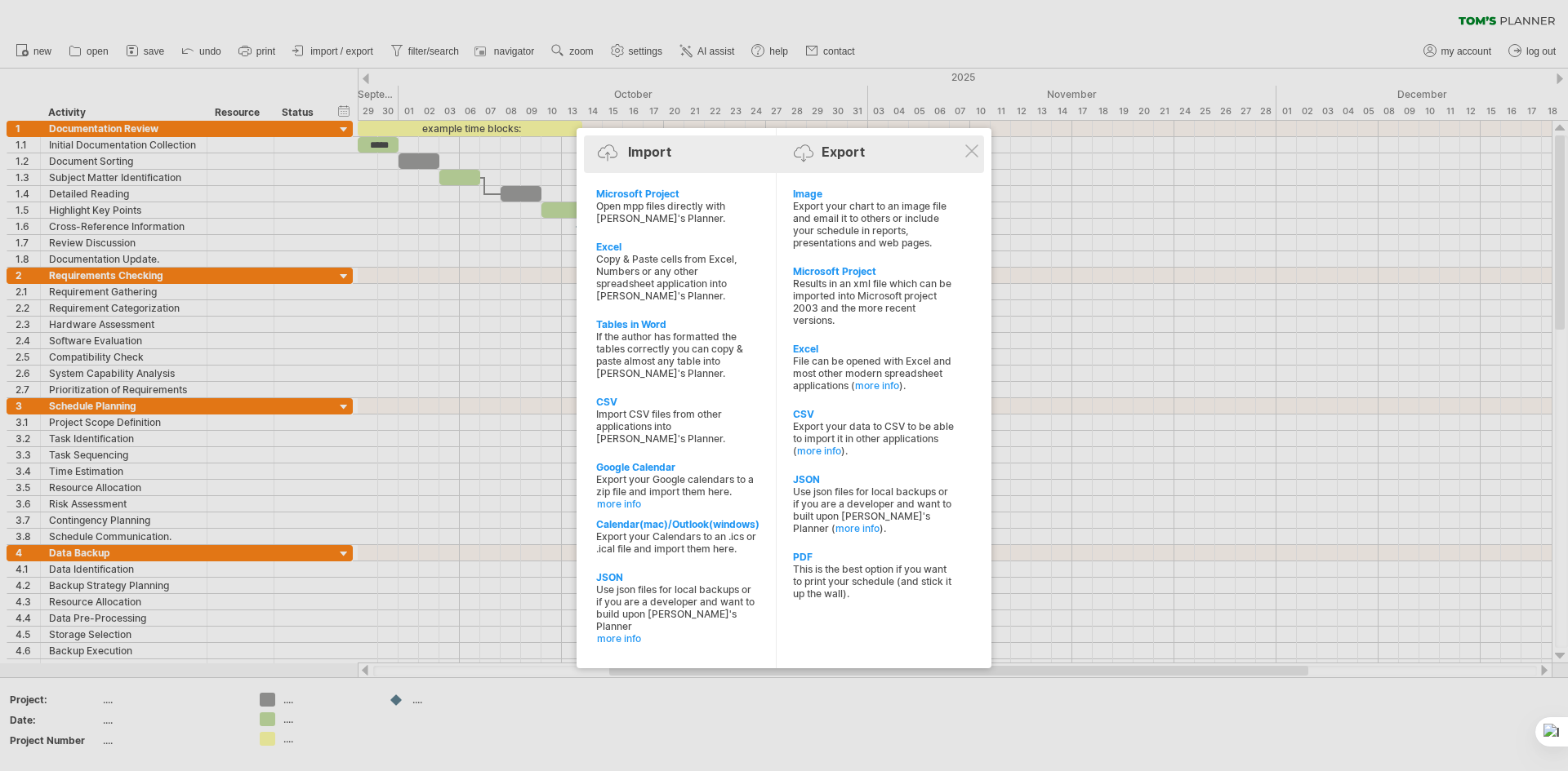
click at [631, 157] on div "Import" at bounding box center [649, 152] width 43 height 16
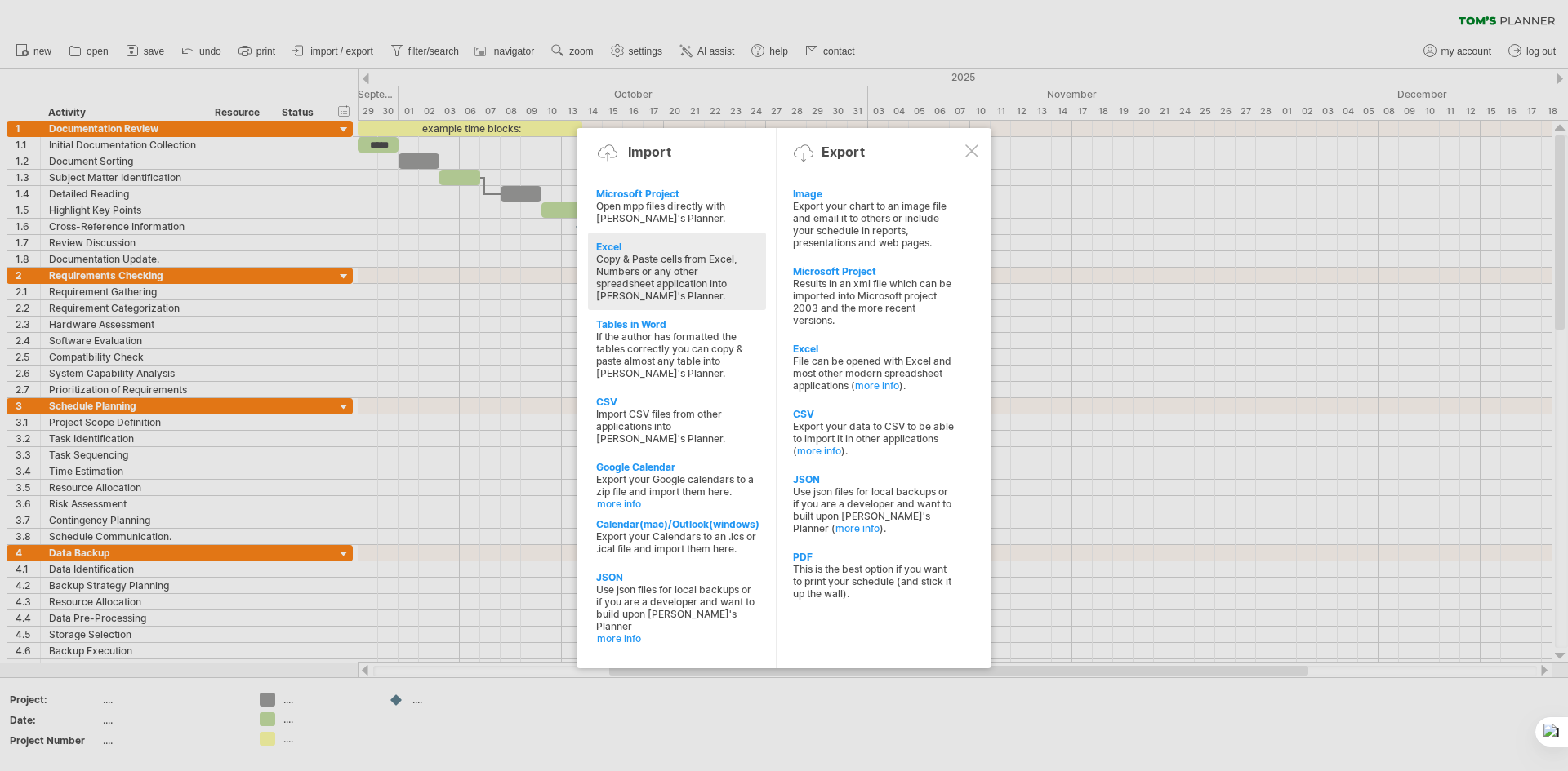
click at [600, 241] on div "Excel" at bounding box center [677, 247] width 162 height 13
type textarea "**********"
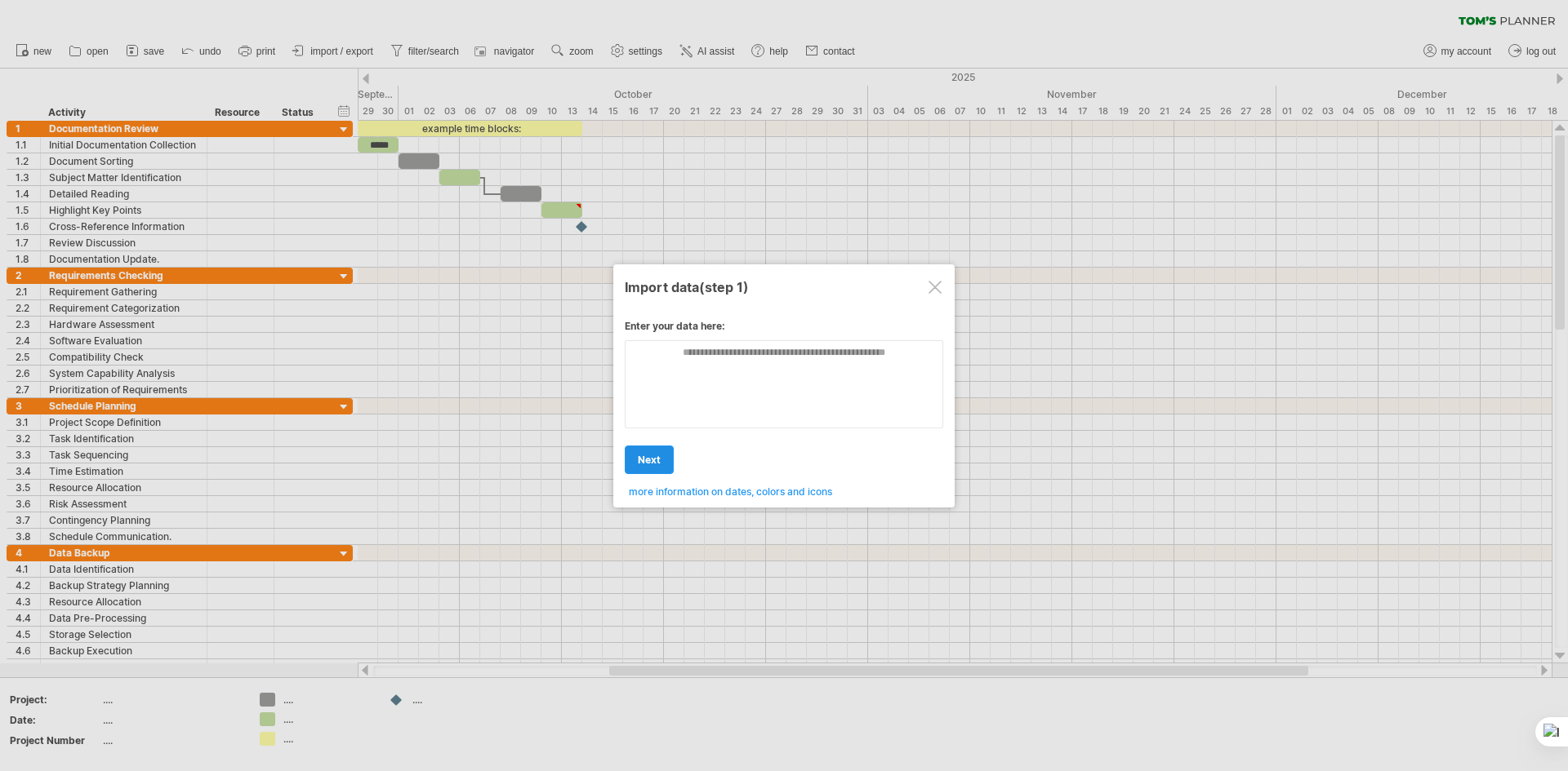
click at [659, 465] on span "next" at bounding box center [648, 460] width 23 height 13
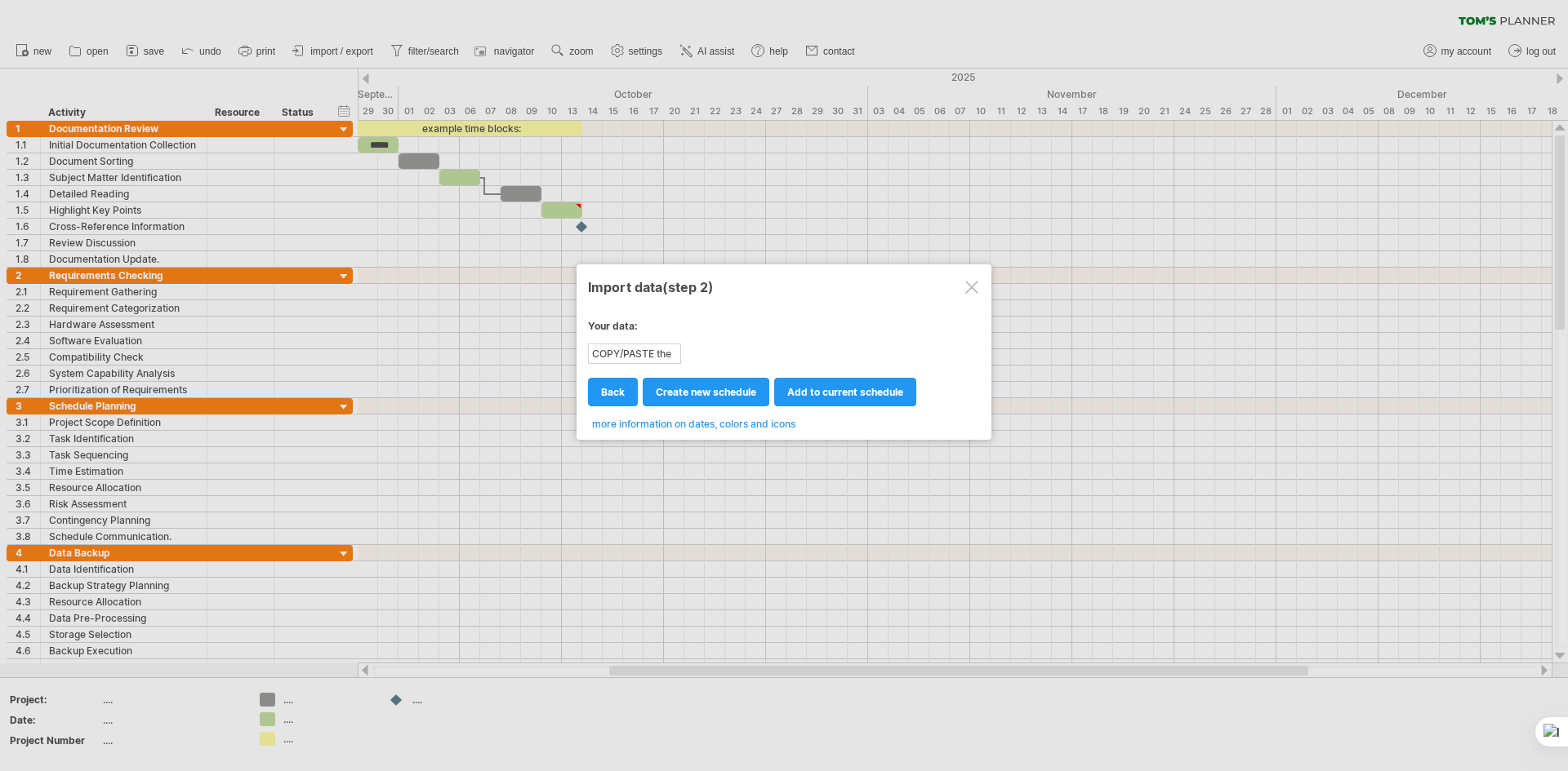
click at [648, 354] on div "COPY/PASTE the content of your spreadsheet HERE!" at bounding box center [634, 354] width 90 height 17
click at [968, 290] on div at bounding box center [972, 288] width 13 height 13
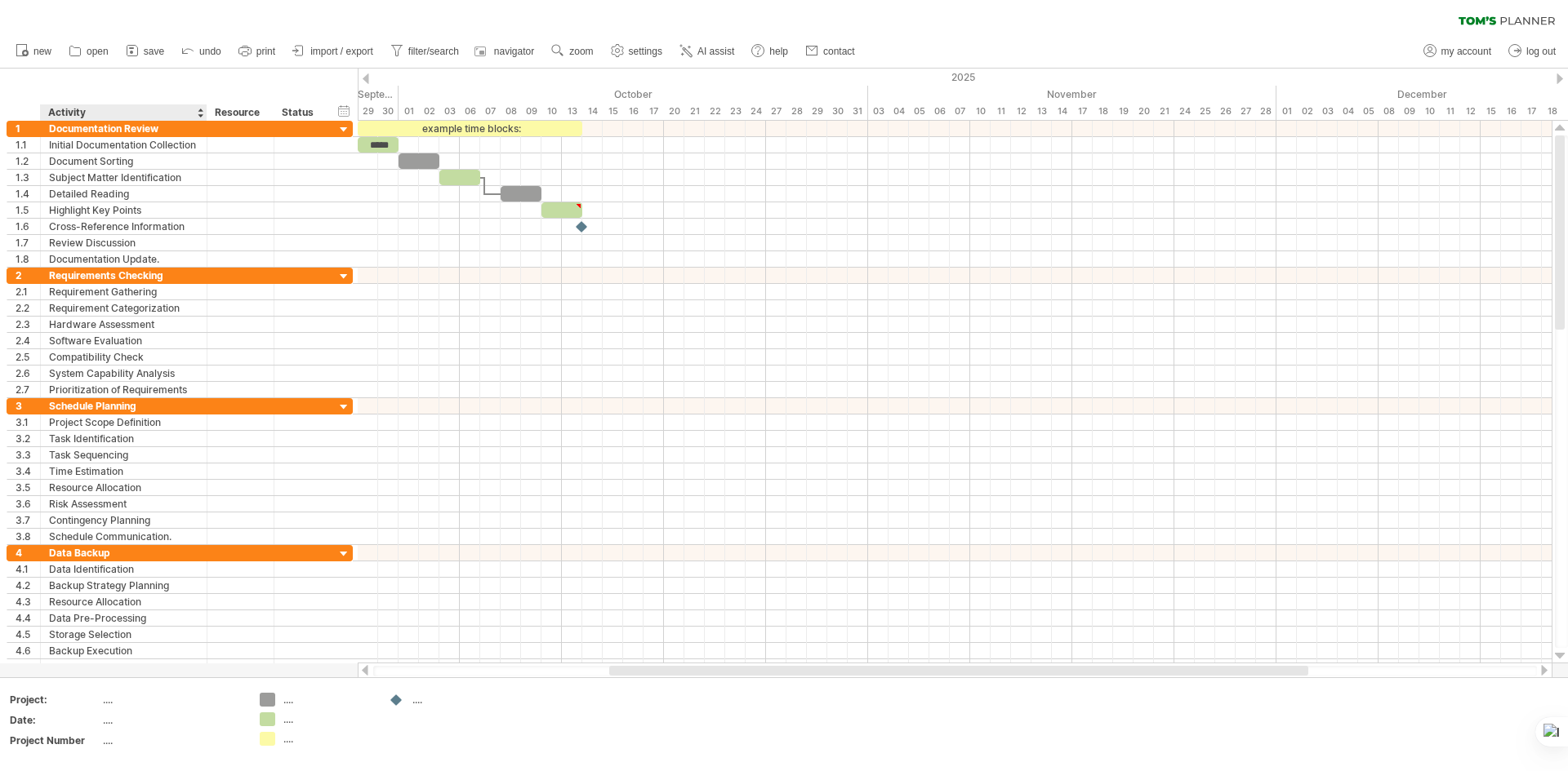
click at [198, 118] on div at bounding box center [200, 112] width 7 height 16
click at [202, 114] on div at bounding box center [200, 112] width 7 height 16
click at [132, 112] on div "Activity" at bounding box center [122, 112] width 149 height 16
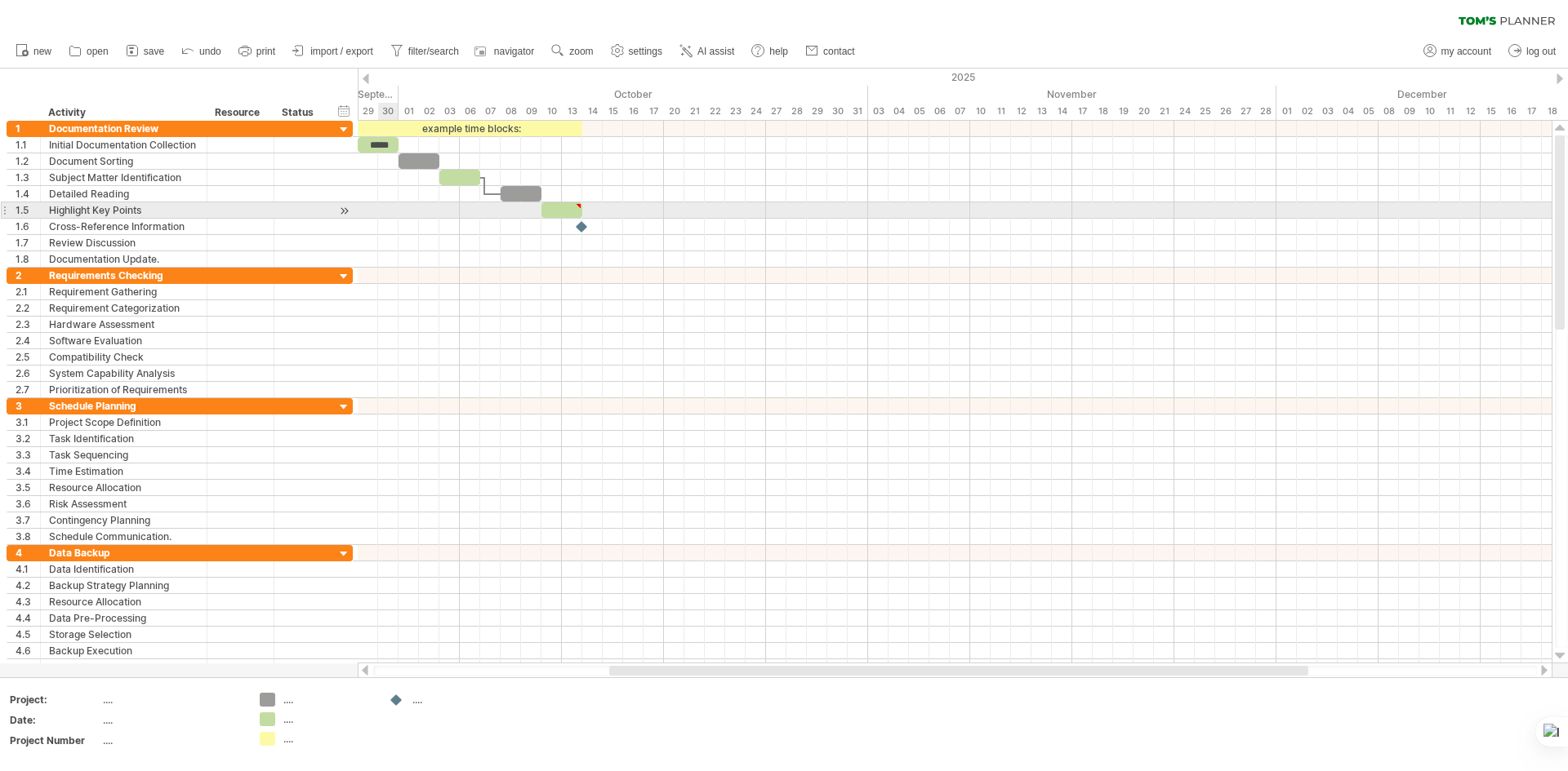
click at [397, 206] on div at bounding box center [955, 210] width 1194 height 16
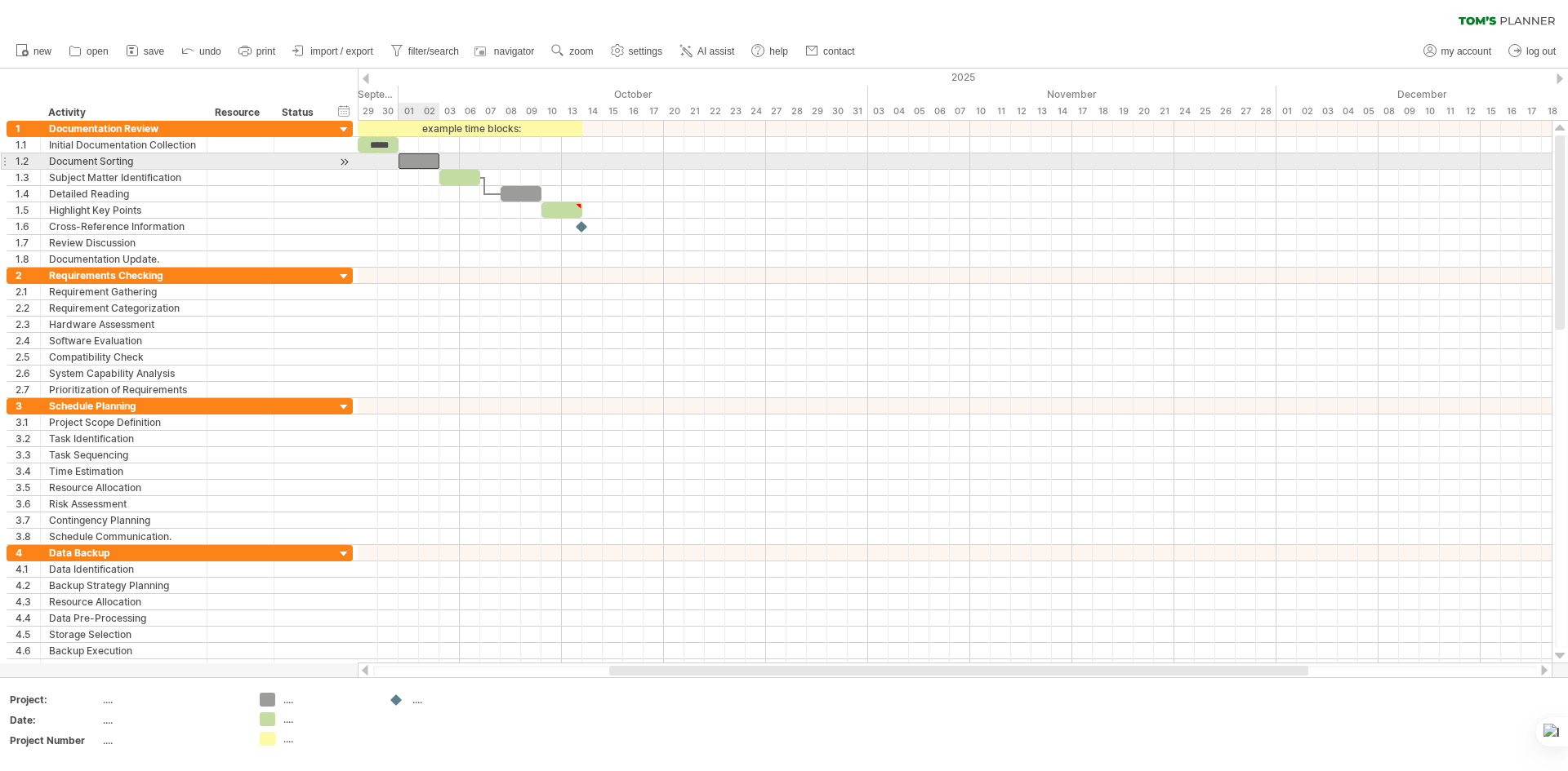
click at [424, 155] on div at bounding box center [419, 161] width 40 height 15
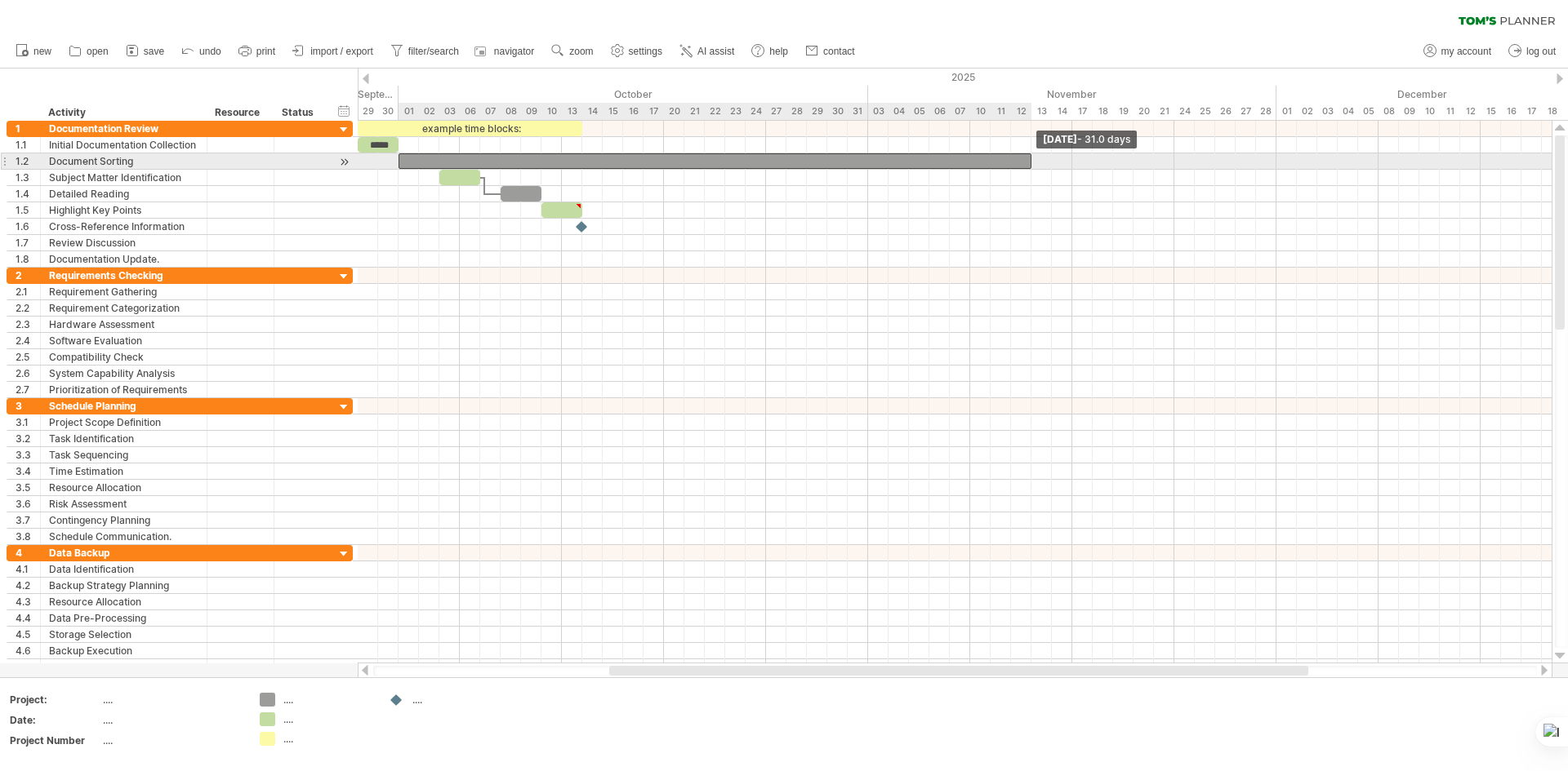
drag, startPoint x: 440, startPoint y: 158, endPoint x: 1034, endPoint y: 153, distance: 594.0
click at [1034, 153] on div "example time blocks: ***** [DATE] - 31.0 days [DATE]" at bounding box center [955, 392] width 1194 height 543
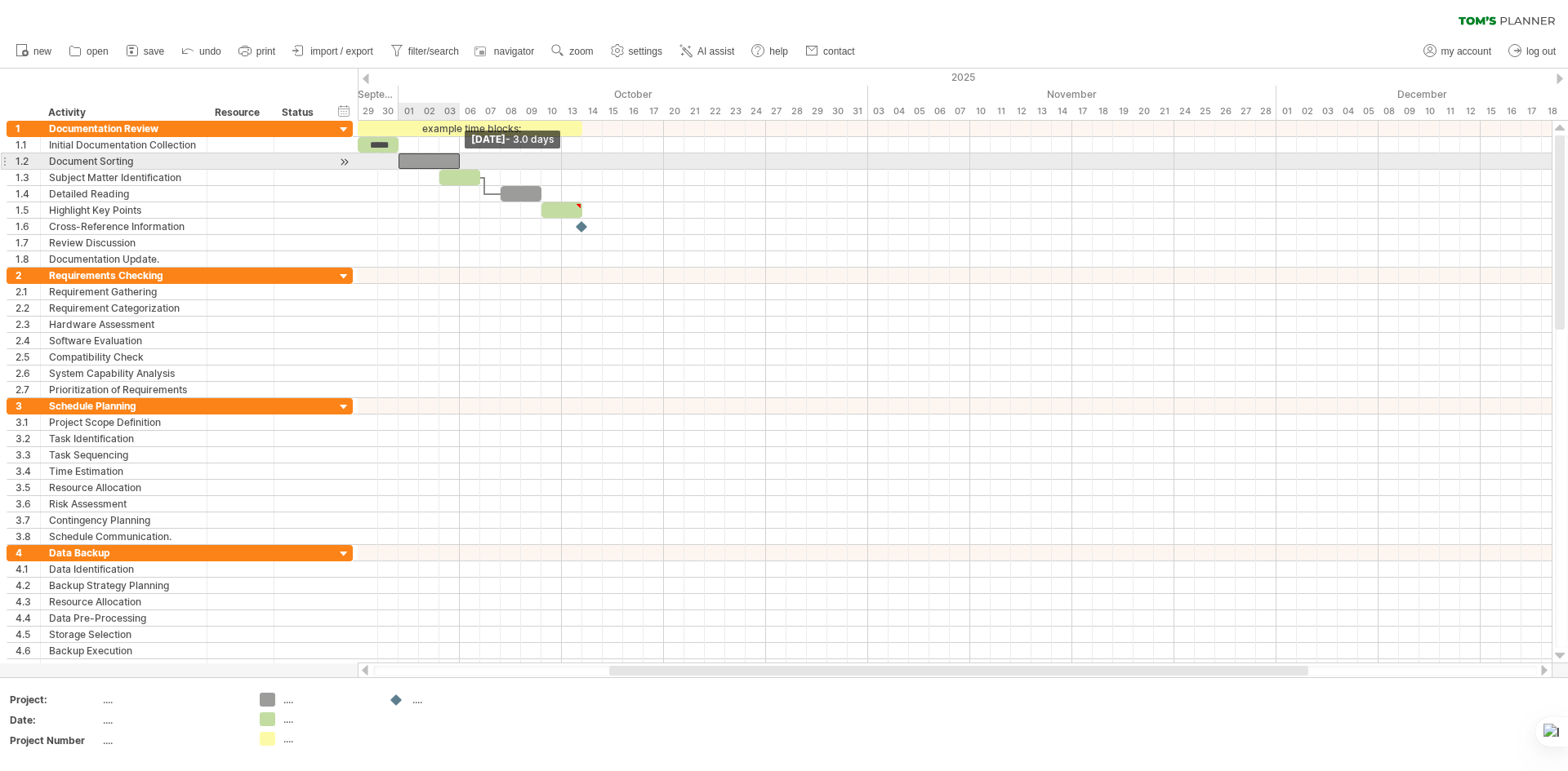
drag, startPoint x: 1032, startPoint y: 160, endPoint x: 457, endPoint y: 158, distance: 575.0
click at [457, 158] on span at bounding box center [460, 161] width 7 height 15
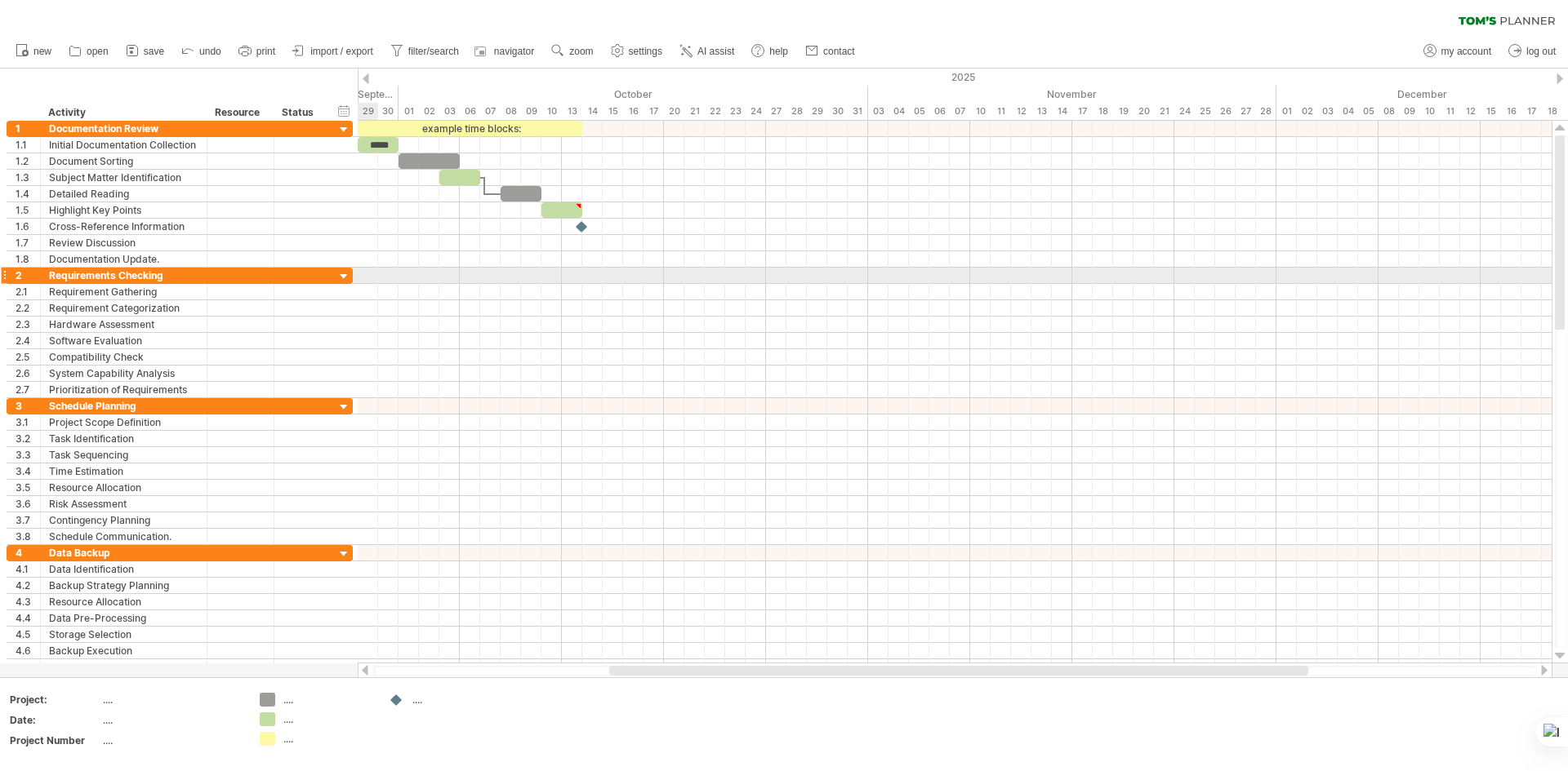
click at [346, 280] on div at bounding box center [344, 277] width 15 height 15
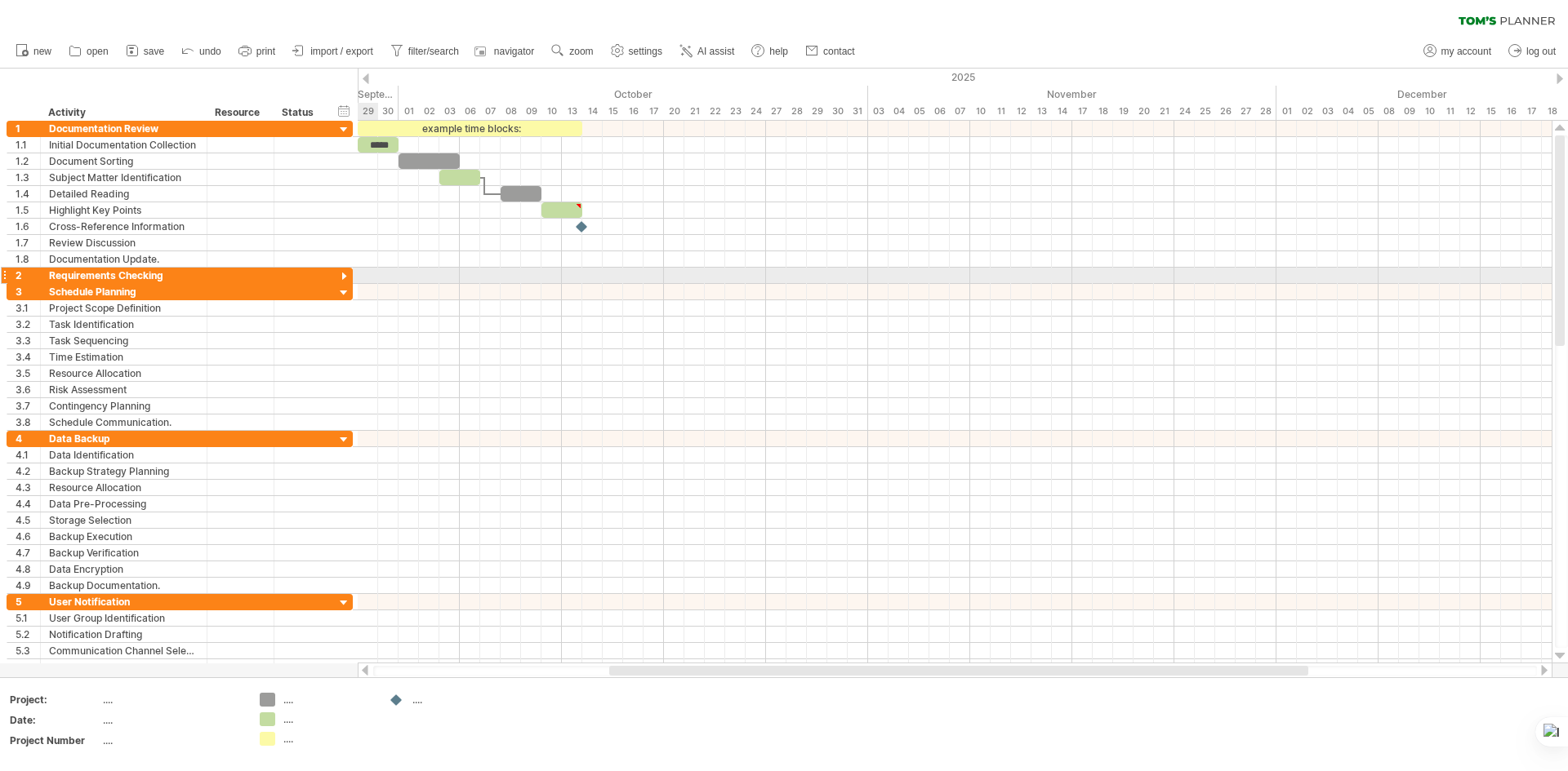
click at [346, 280] on div at bounding box center [344, 277] width 15 height 15
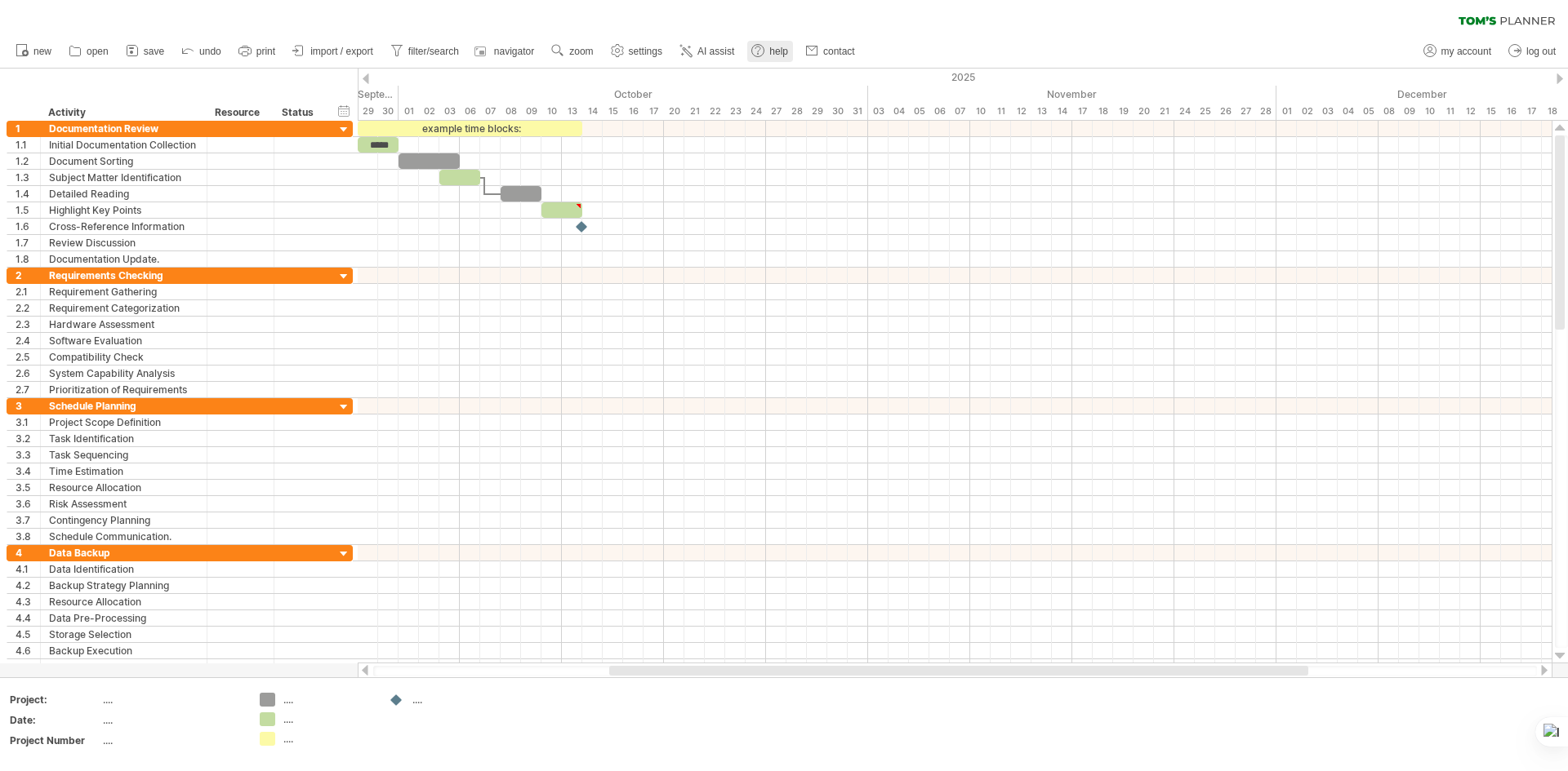
click at [781, 52] on span "help" at bounding box center [778, 51] width 19 height 12
